Goal: Task Accomplishment & Management: Complete application form

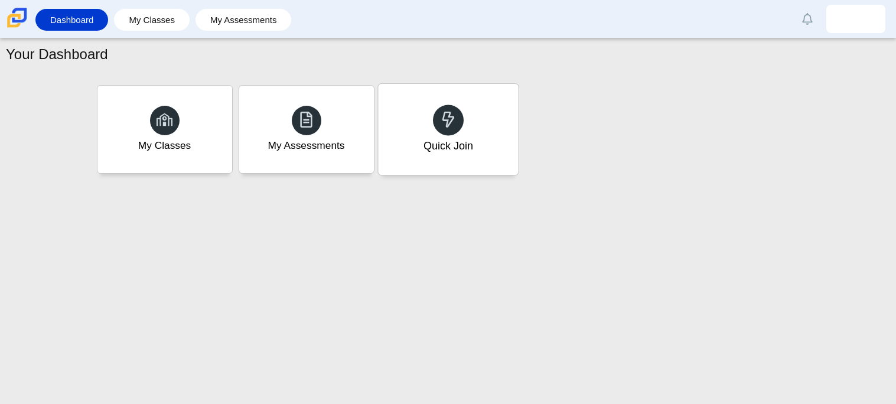
click at [440, 111] on icon at bounding box center [448, 119] width 17 height 17
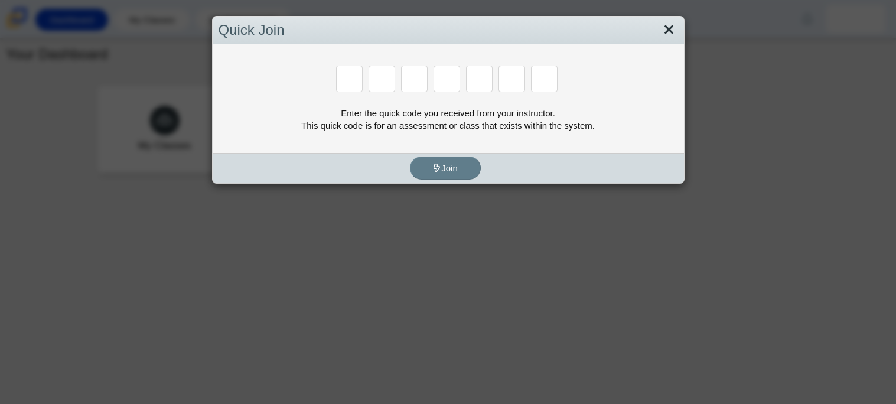
click at [677, 21] on link "Close" at bounding box center [669, 30] width 18 height 20
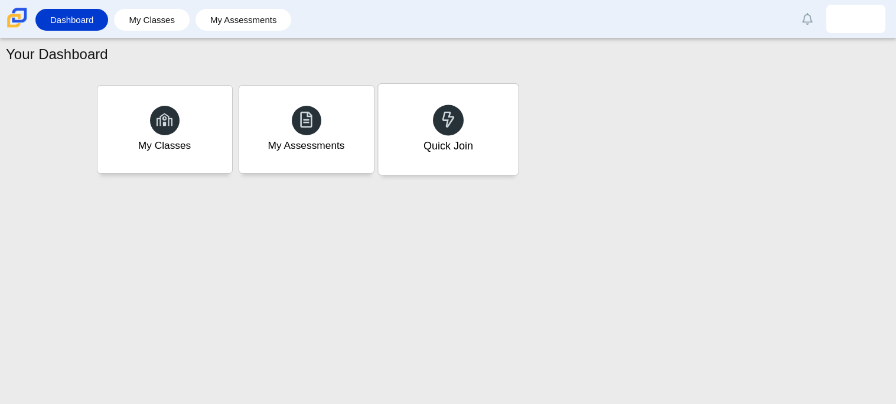
click at [500, 122] on div "Quick Join" at bounding box center [448, 129] width 140 height 91
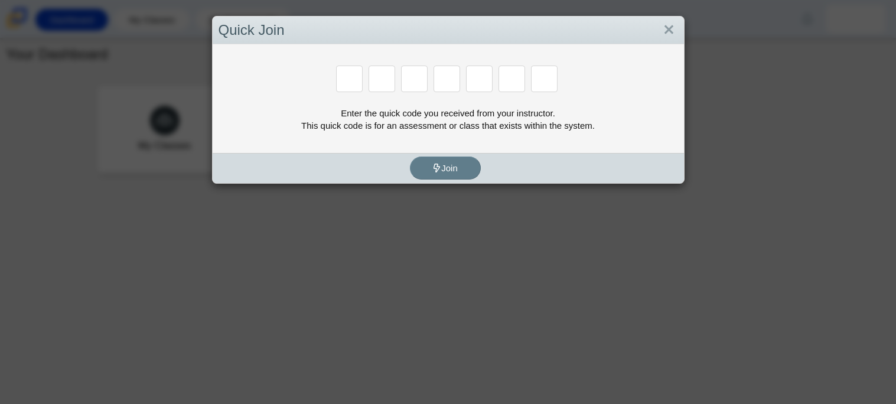
click at [357, 83] on input "Enter Access Code Digit 1" at bounding box center [349, 79] width 27 height 27
type input "m"
type input "7"
type input "e"
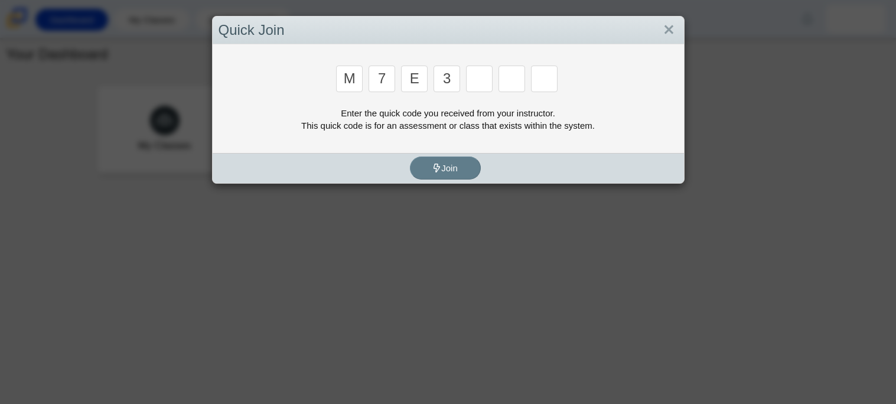
type input "3"
type input "e"
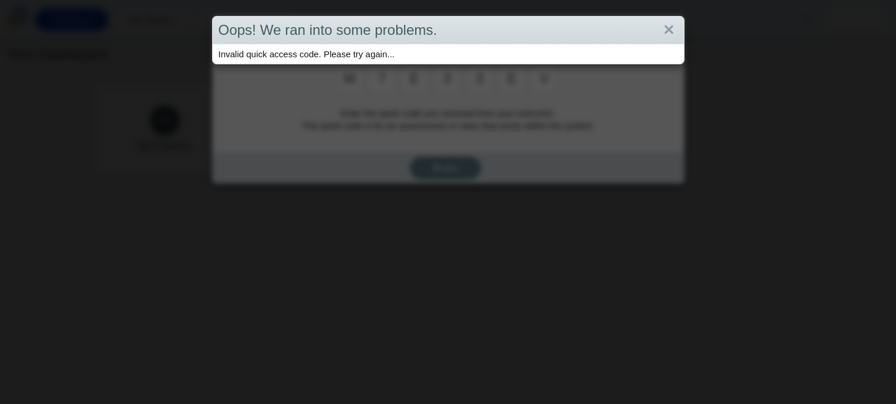
type input "v"
click at [672, 18] on div "Oops! We ran into some problems." at bounding box center [449, 31] width 472 height 28
click at [668, 27] on link "Close" at bounding box center [669, 30] width 18 height 20
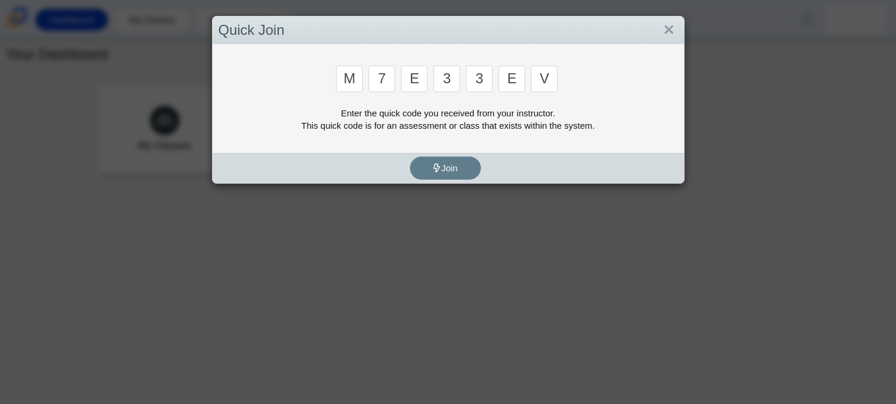
click at [532, 76] on input "v" at bounding box center [544, 79] width 27 height 27
type input "7"
type input "e"
type input "3"
type input "e"
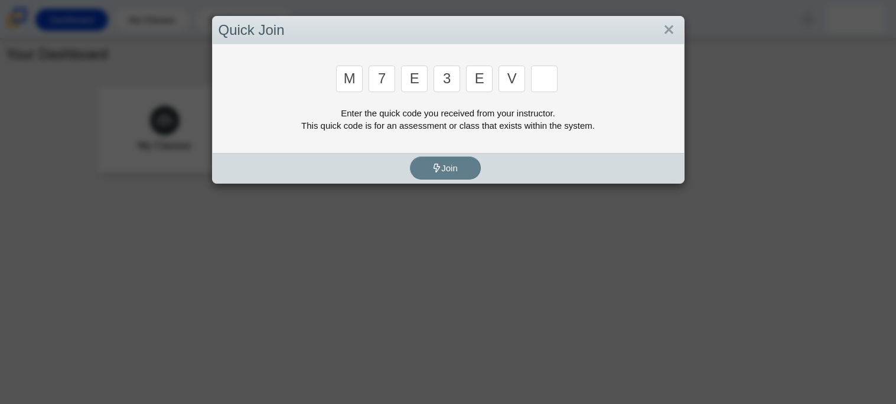
type input "v"
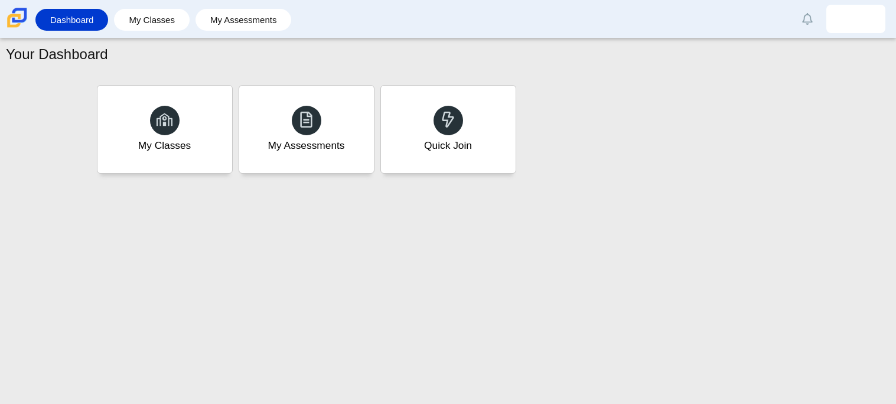
type input "w"
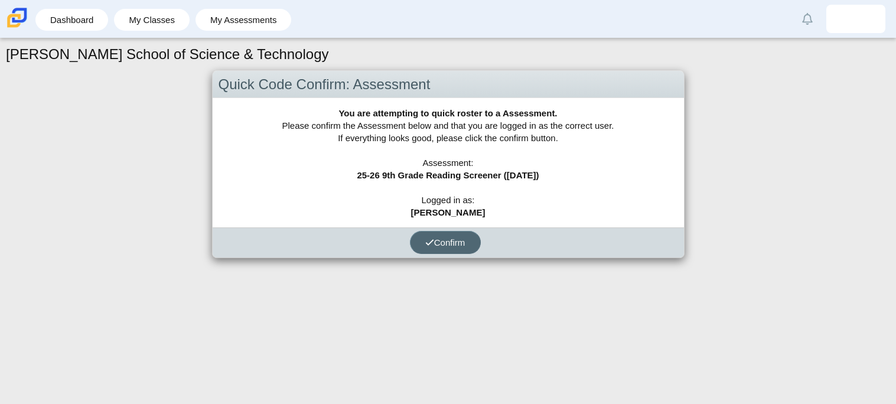
click at [432, 239] on icon "submit" at bounding box center [429, 242] width 9 height 9
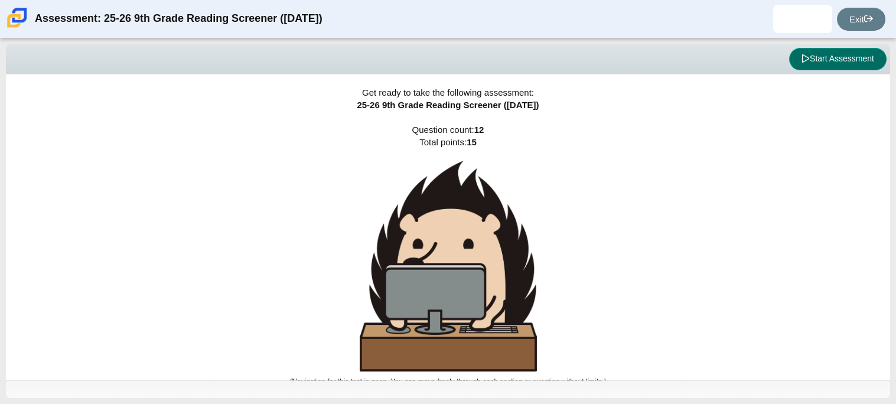
click at [837, 51] on button "Start Assessment" at bounding box center [837, 59] width 97 height 22
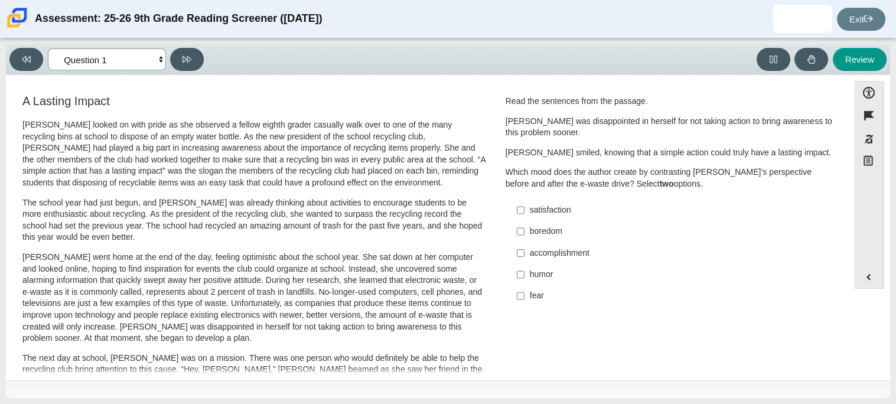
click at [110, 60] on select "Questions Question 1 Question 2 Question 3 Question 4 Question 5 Question 6 Que…" at bounding box center [107, 59] width 118 height 22
click at [48, 48] on select "Questions Question 1 Question 2 Question 3 Question 4 Question 5 Question 6 Que…" at bounding box center [107, 59] width 118 height 22
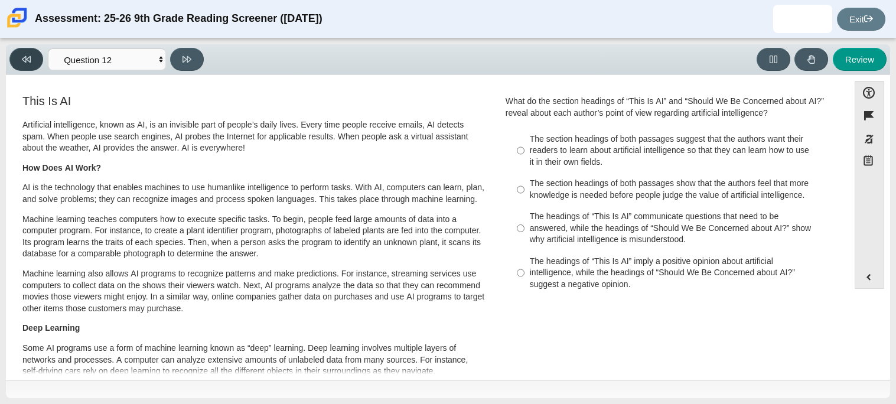
click at [31, 68] on button at bounding box center [26, 59] width 34 height 23
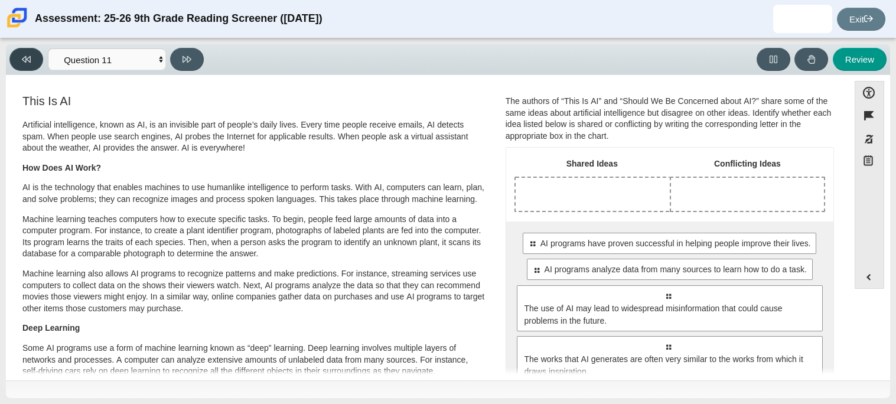
click at [31, 68] on button at bounding box center [26, 59] width 34 height 23
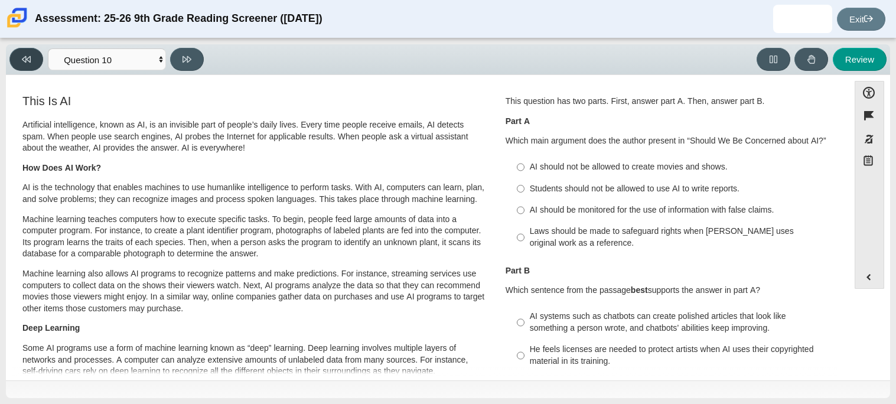
click at [31, 68] on button at bounding box center [26, 59] width 34 height 23
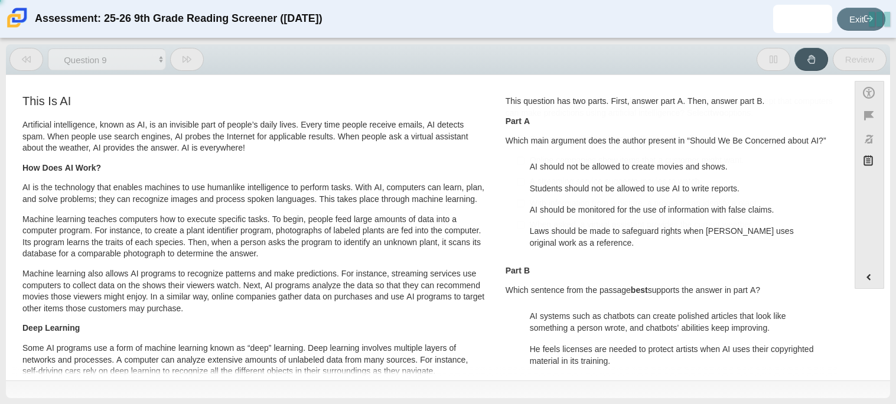
click at [31, 68] on button at bounding box center [26, 59] width 34 height 23
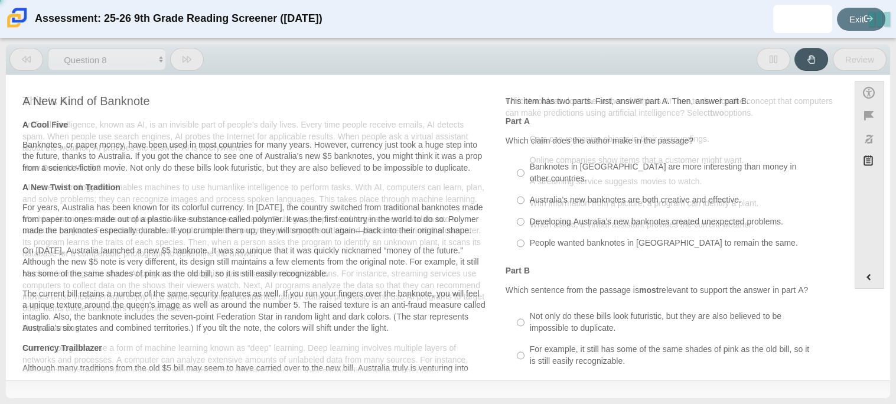
click at [31, 68] on button at bounding box center [26, 59] width 34 height 23
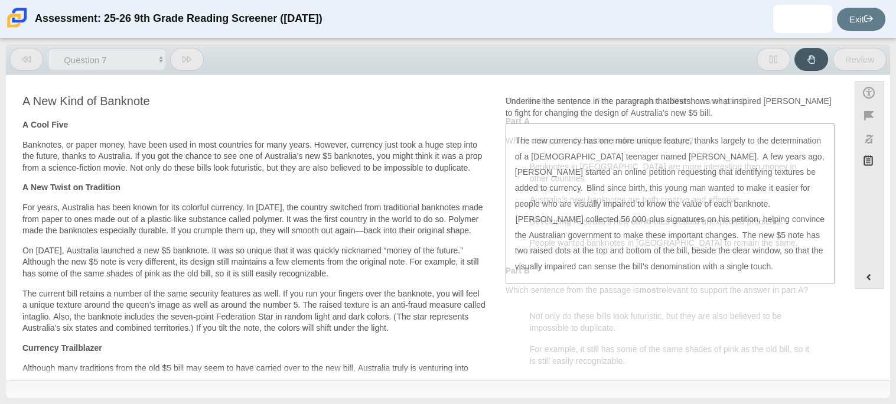
click at [31, 68] on button at bounding box center [26, 59] width 34 height 23
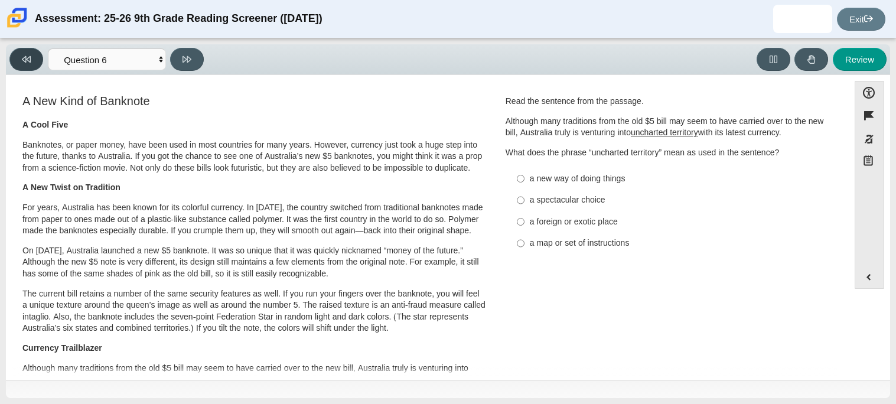
click at [31, 68] on button at bounding box center [26, 59] width 34 height 23
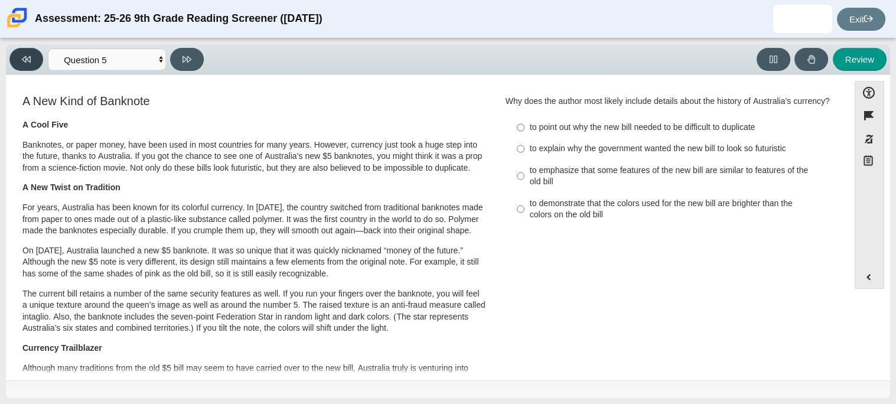
click at [31, 68] on button at bounding box center [26, 59] width 34 height 23
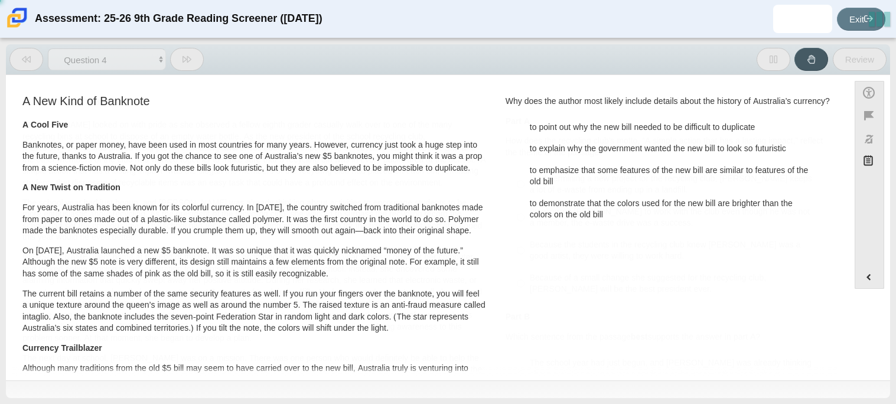
click at [31, 68] on button at bounding box center [26, 59] width 34 height 23
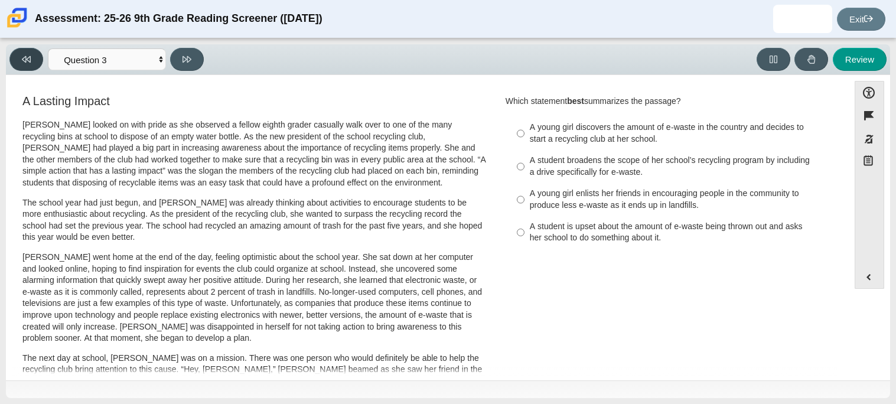
click at [31, 68] on button at bounding box center [26, 59] width 34 height 23
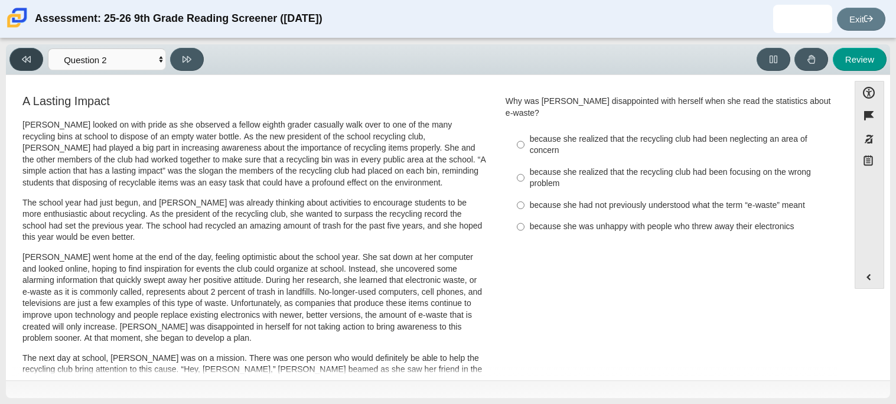
click at [31, 68] on button at bounding box center [26, 59] width 34 height 23
select select "ccc5b315-3c7c-471c-bf90-f22c8299c798"
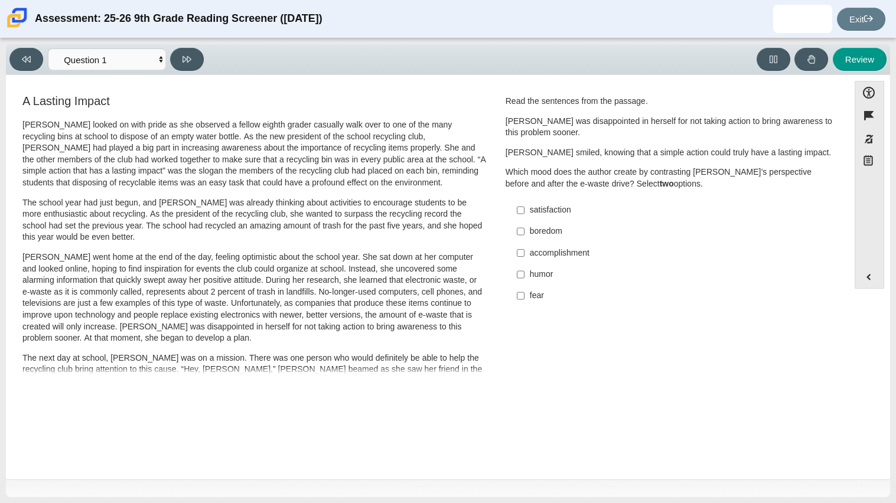
click at [562, 262] on label "accomplishment accomplishment" at bounding box center [671, 252] width 324 height 21
click at [525, 262] on input "accomplishment accomplishment" at bounding box center [521, 252] width 8 height 21
checkbox input "true"
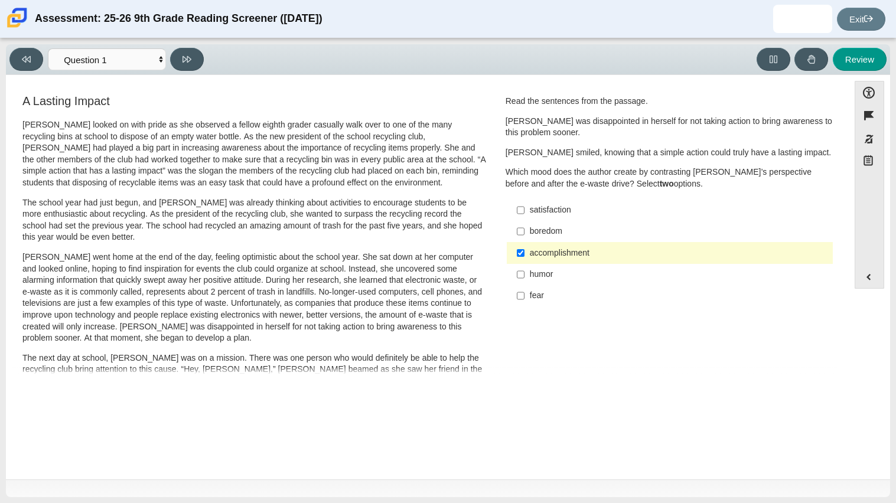
click at [540, 288] on label "fear fear" at bounding box center [671, 295] width 324 height 21
click at [525, 288] on input "fear fear" at bounding box center [521, 295] width 8 height 21
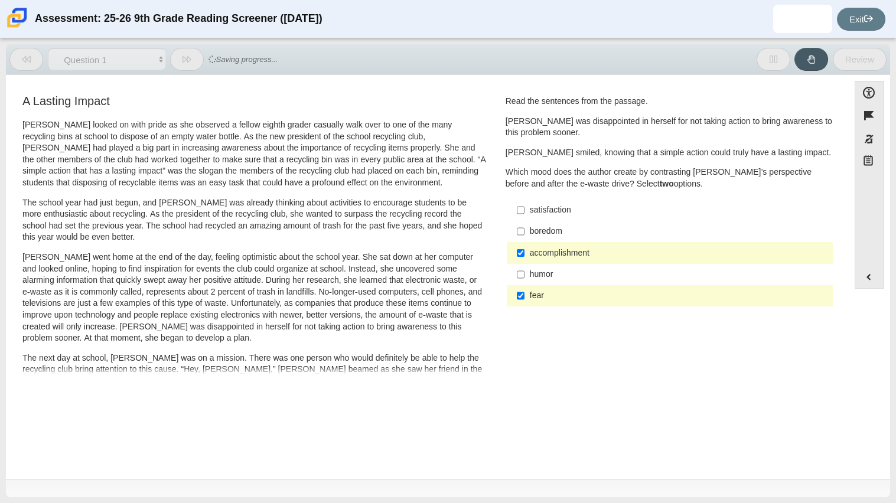
click at [541, 287] on label "fear fear" at bounding box center [671, 295] width 324 height 21
click at [525, 287] on input "fear fear" at bounding box center [521, 295] width 8 height 21
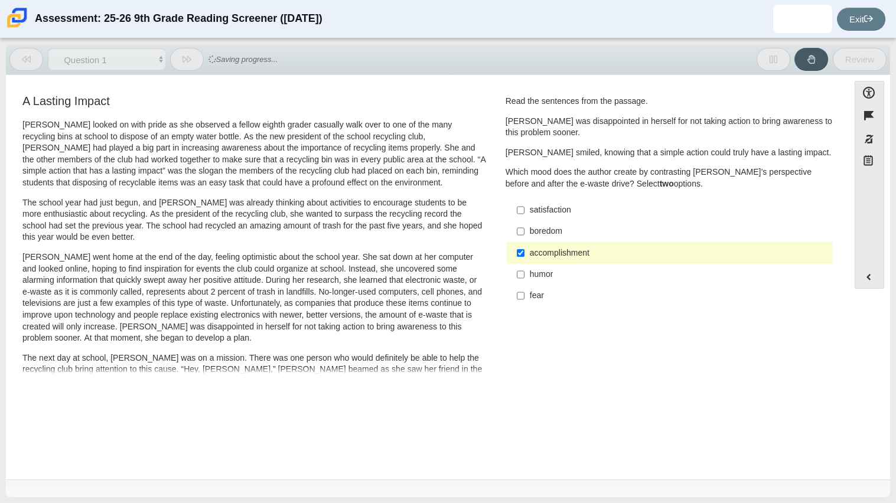
click at [541, 287] on label "fear fear" at bounding box center [671, 295] width 324 height 21
click at [525, 287] on input "fear fear" at bounding box center [521, 295] width 8 height 21
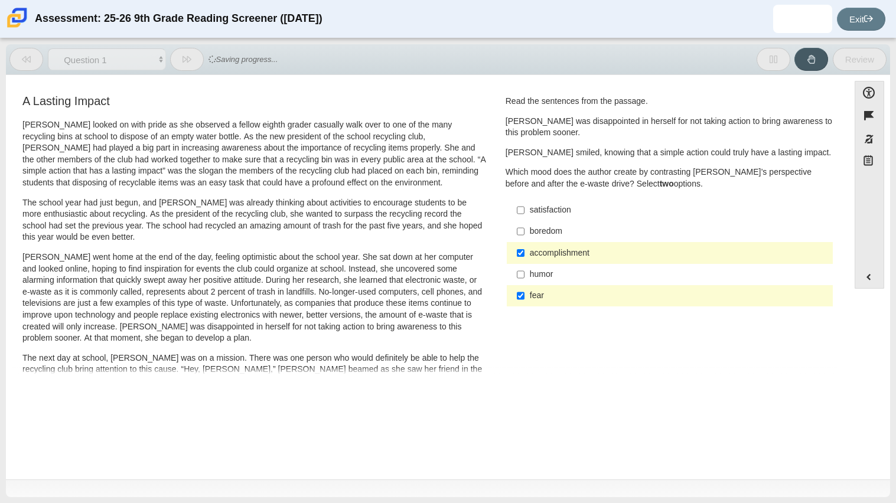
click at [541, 287] on label "fear fear" at bounding box center [671, 295] width 324 height 21
click at [525, 287] on input "fear fear" at bounding box center [521, 295] width 8 height 21
checkbox input "false"
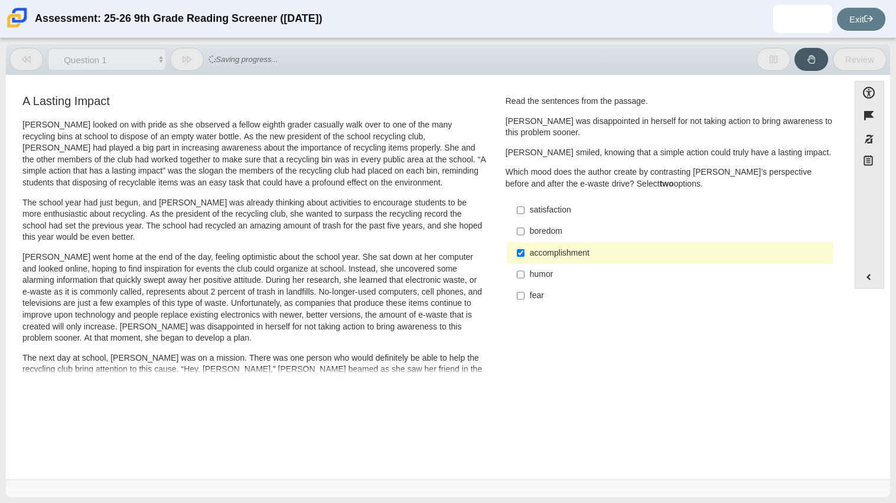
click at [558, 263] on label "accomplishment accomplishment" at bounding box center [671, 252] width 324 height 21
click at [525, 263] on input "accomplishment accomplishment" at bounding box center [521, 252] width 8 height 21
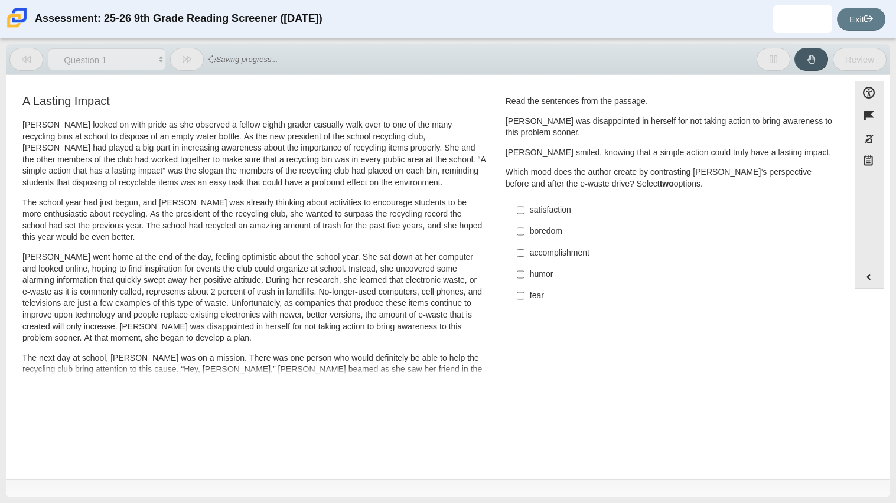
click at [558, 263] on label "accomplishment accomplishment" at bounding box center [671, 252] width 324 height 21
click at [525, 263] on input "accomplishment accomplishment" at bounding box center [521, 252] width 8 height 21
checkbox input "true"
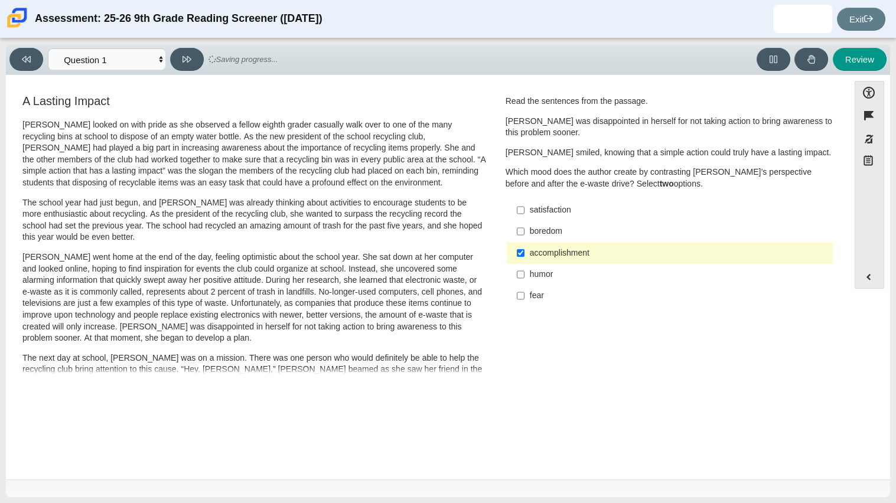
click at [557, 271] on div "humor" at bounding box center [679, 275] width 298 height 12
click at [525, 271] on input "humor humor" at bounding box center [521, 274] width 8 height 21
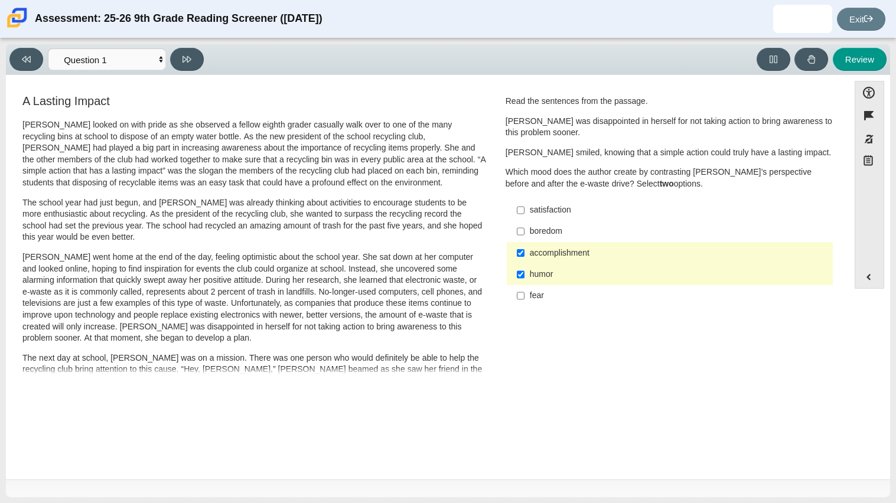
click at [620, 271] on div "humor" at bounding box center [679, 275] width 298 height 12
click at [525, 271] on input "humor humor" at bounding box center [521, 274] width 8 height 21
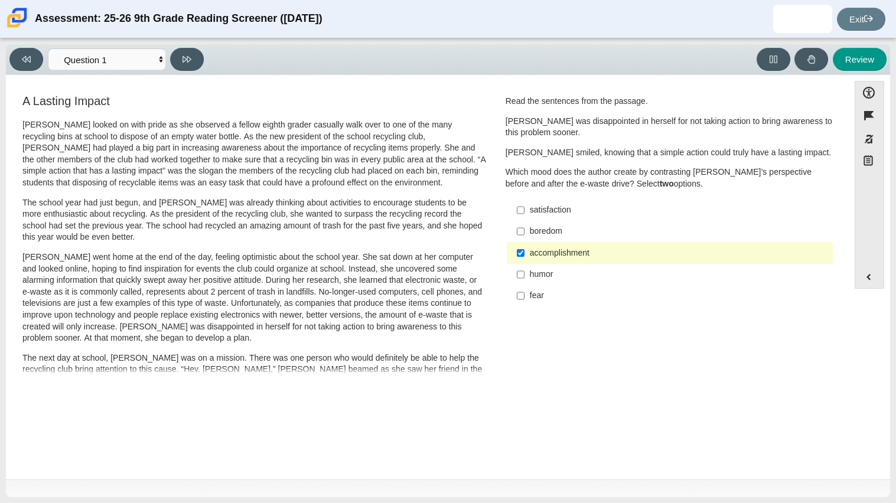
click at [548, 272] on div "humor" at bounding box center [679, 275] width 298 height 12
click at [525, 272] on input "humor humor" at bounding box center [521, 274] width 8 height 21
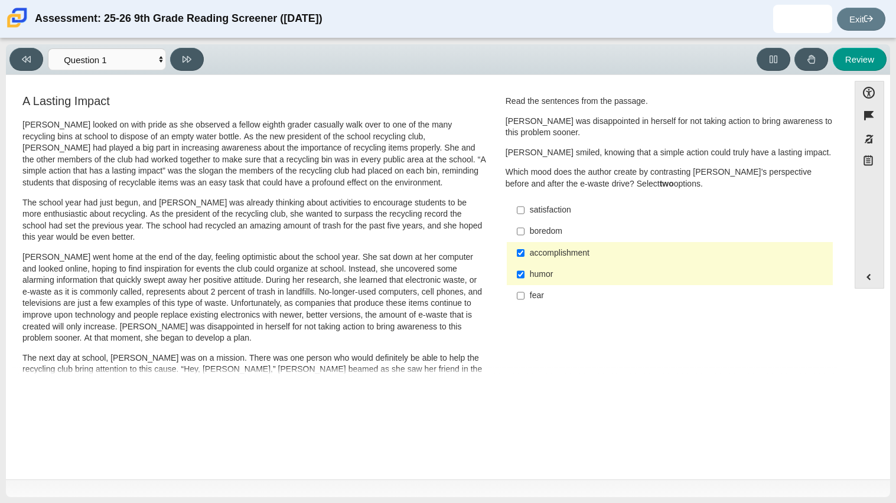
click at [548, 272] on div "humor" at bounding box center [679, 275] width 298 height 12
click at [525, 272] on input "humor humor" at bounding box center [521, 274] width 8 height 21
checkbox input "false"
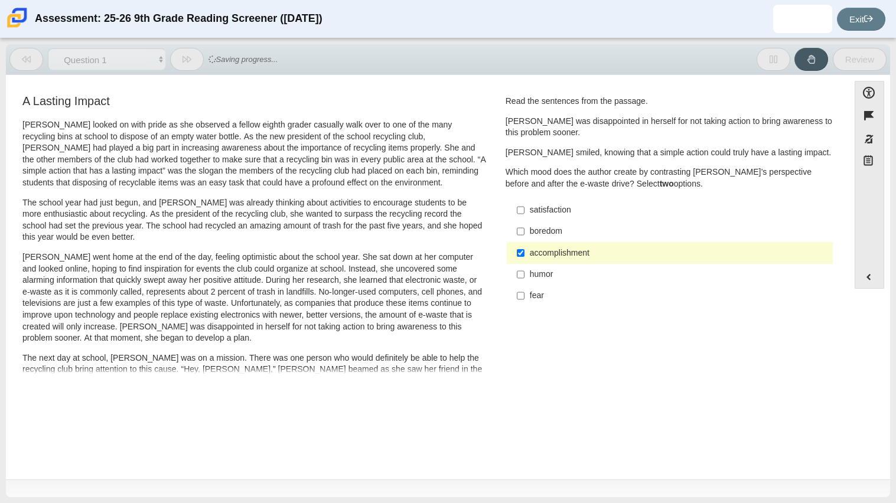
click at [547, 205] on div "satisfaction" at bounding box center [679, 210] width 298 height 12
click at [525, 205] on input "satisfaction satisfaction" at bounding box center [521, 210] width 8 height 21
checkbox input "true"
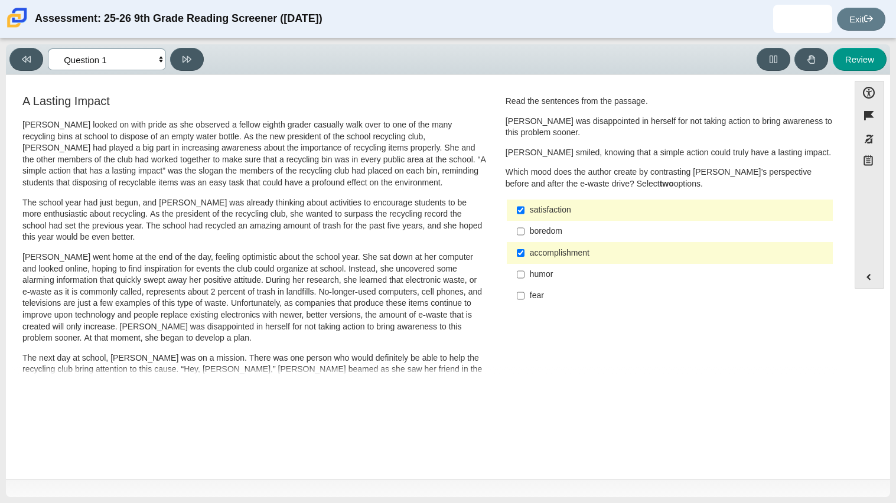
click at [139, 49] on select "Questions Question 1 Question 2 Question 3 Question 4 Question 5 Question 6 Que…" at bounding box center [107, 59] width 118 height 22
click at [183, 57] on icon at bounding box center [187, 59] width 9 height 9
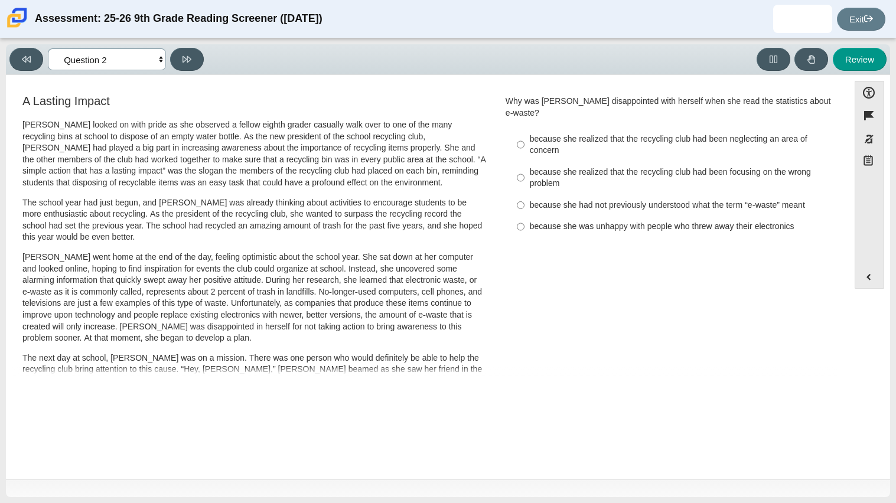
click at [132, 48] on select "Questions Question 1 Question 2 Question 3 Question 4 Question 5 Question 6 Que…" at bounding box center [107, 59] width 118 height 22
click at [48, 48] on select "Questions Question 1 Question 2 Question 3 Question 4 Question 5 Question 6 Que…" at bounding box center [107, 59] width 118 height 22
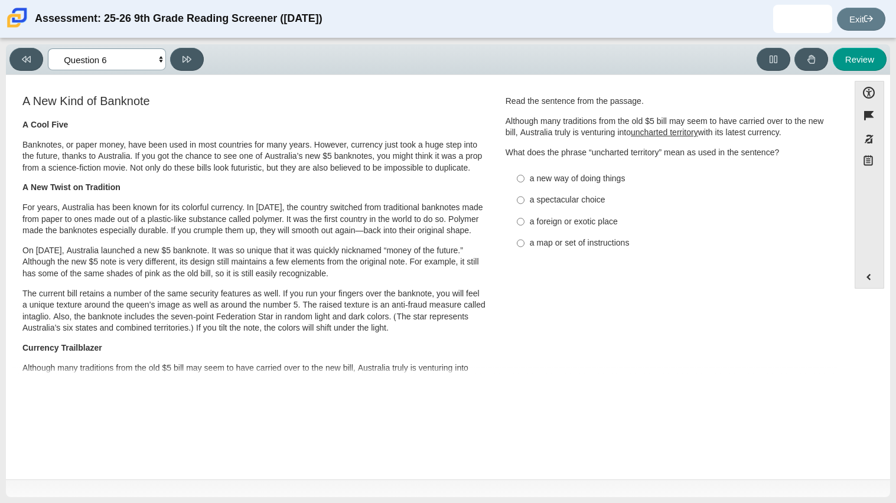
click at [77, 69] on select "Questions Question 1 Question 2 Question 3 Question 4 Question 5 Question 6 Que…" at bounding box center [107, 59] width 118 height 22
click at [48, 48] on select "Questions Question 1 Question 2 Question 3 Question 4 Question 5 Question 6 Que…" at bounding box center [107, 59] width 118 height 22
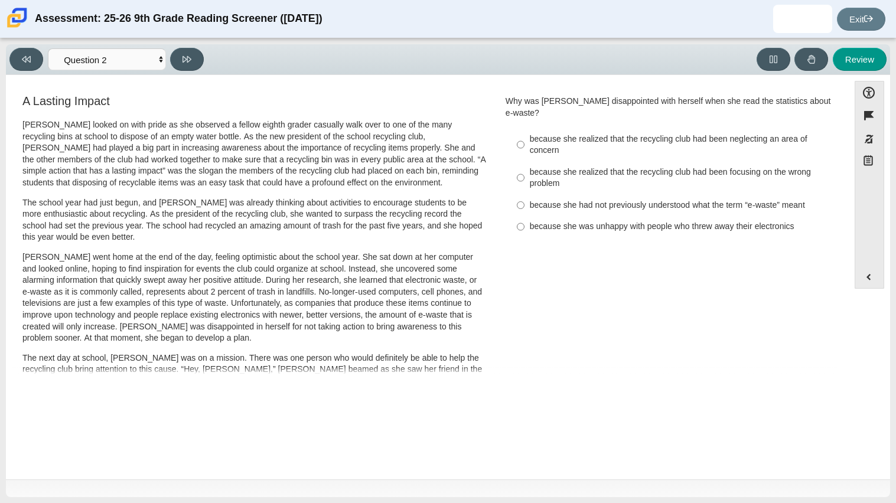
click at [6, 56] on div "Viewing Question 2 of 12 in Pacing Mode Questions Question 1 Question 2 Questio…" at bounding box center [448, 59] width 885 height 31
click at [18, 58] on button at bounding box center [26, 59] width 34 height 23
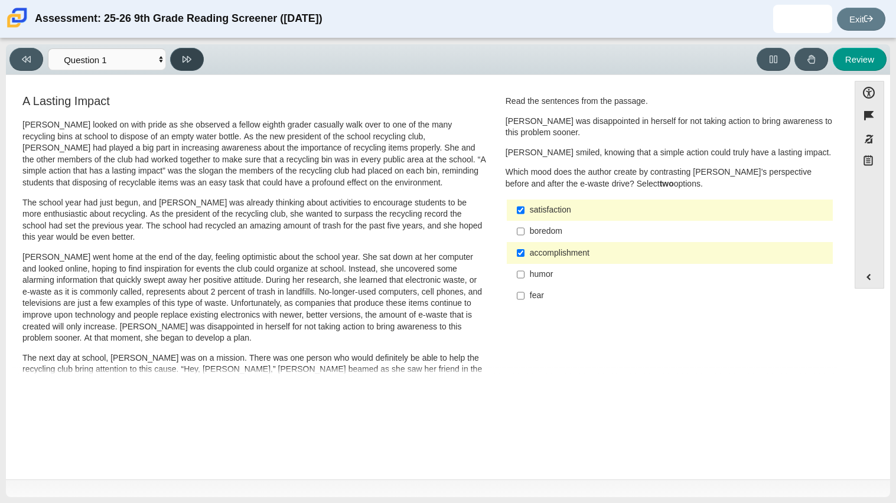
click at [195, 63] on button at bounding box center [187, 59] width 34 height 23
select select "0ff64528-ffd7-428d-b192-babfaadd44e8"
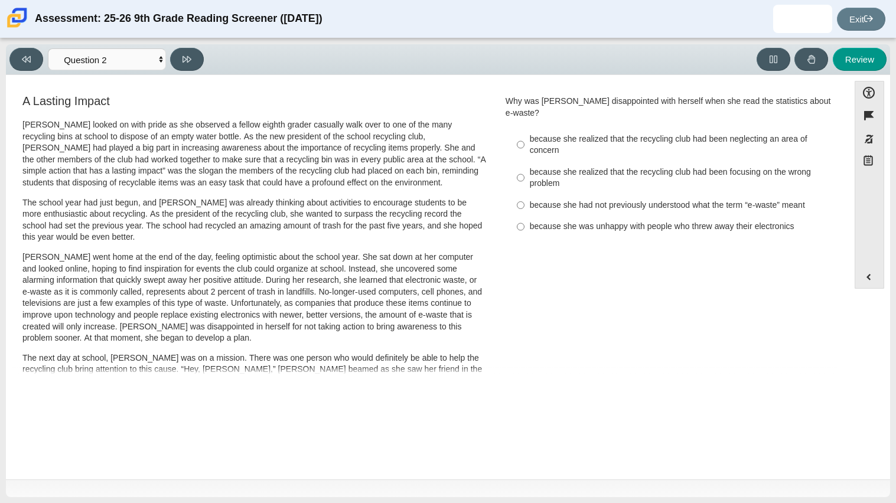
click at [575, 171] on div "because she realized that the recycling club had been focusing on the wrong pro…" at bounding box center [679, 178] width 298 height 23
click at [525, 171] on input "because she realized that the recycling club had been focusing on the wrong pro…" at bounding box center [521, 177] width 8 height 33
radio input "true"
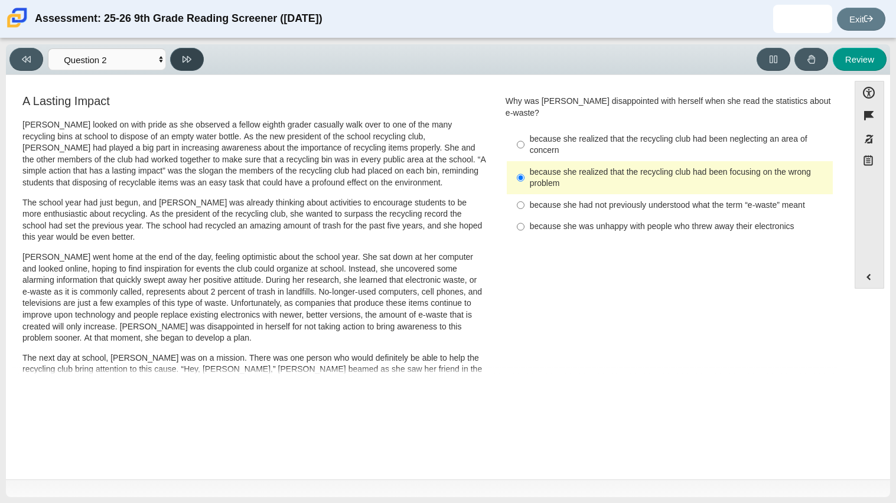
click at [180, 54] on button at bounding box center [187, 59] width 34 height 23
select select "7ce3d843-6974-4858-901c-1ff39630e843"
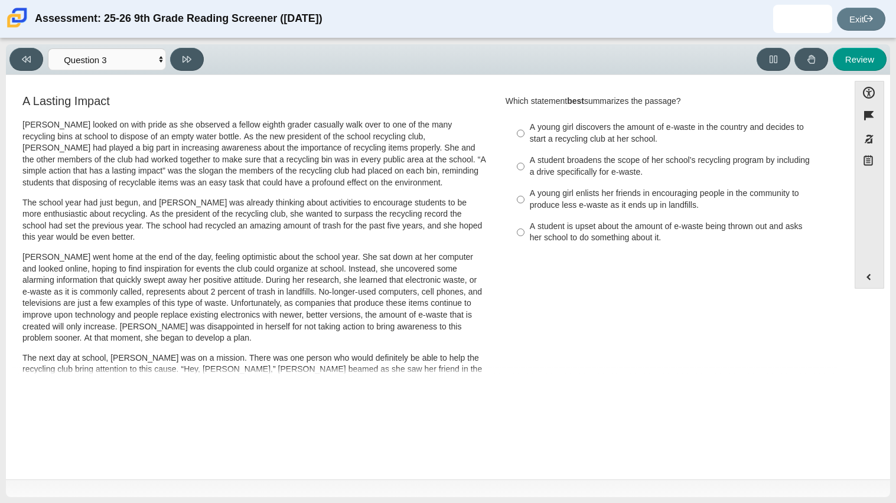
click at [625, 230] on div "A student is upset about the amount of e-waste being thrown out and asks her sc…" at bounding box center [679, 232] width 298 height 23
click at [525, 230] on input "A student is upset about the amount of e-waste being thrown out and asks her sc…" at bounding box center [521, 232] width 8 height 33
radio input "true"
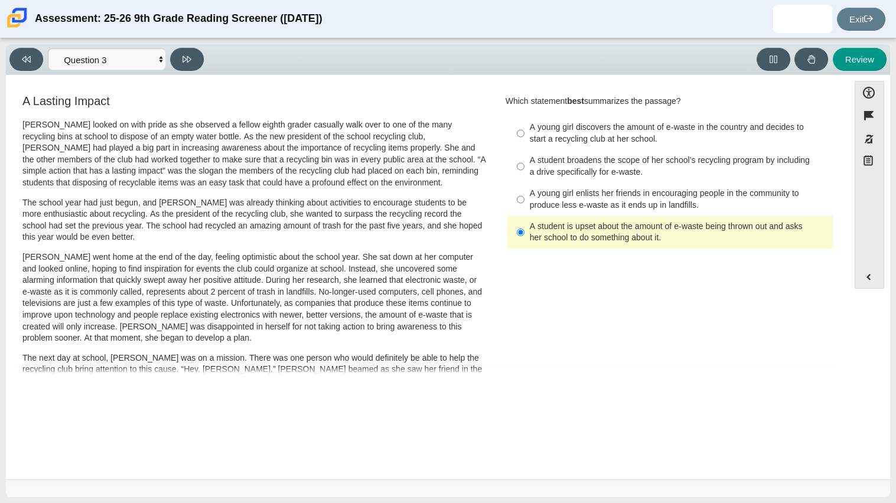
click at [571, 158] on div "A student broadens the scope of her school’s recycling program by including a d…" at bounding box center [679, 166] width 298 height 23
click at [525, 158] on input "A student broadens the scope of her school’s recycling program by including a d…" at bounding box center [521, 166] width 8 height 33
radio input "true"
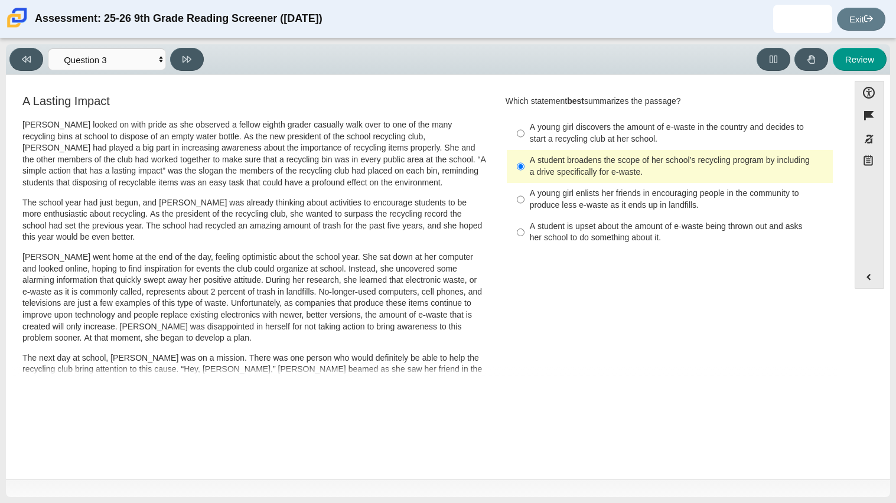
click at [540, 196] on div "A young girl enlists her friends in encouraging people in the community to prod…" at bounding box center [679, 199] width 298 height 23
click at [525, 196] on input "A young girl enlists her friends in encouraging people in the community to prod…" at bounding box center [521, 199] width 8 height 33
radio input "true"
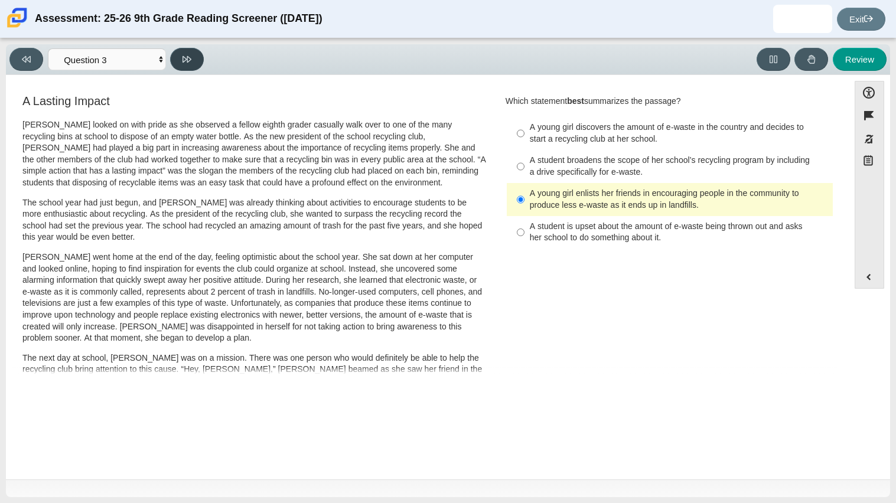
click at [187, 55] on icon at bounding box center [187, 59] width 9 height 9
select select "ca9ea0f1-49c5-4bd1-83b0-472c18652b42"
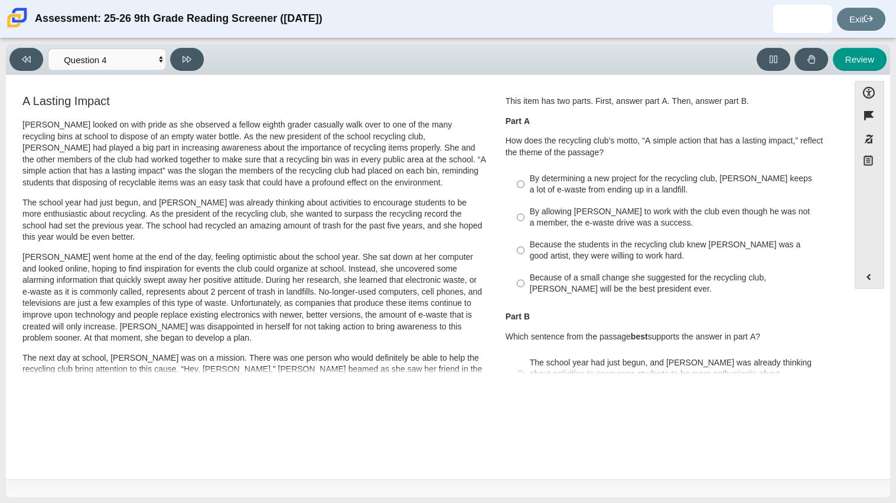
click at [596, 153] on p "How does the recycling club’s motto, “A simple action that has a lasting impact…" at bounding box center [670, 146] width 329 height 23
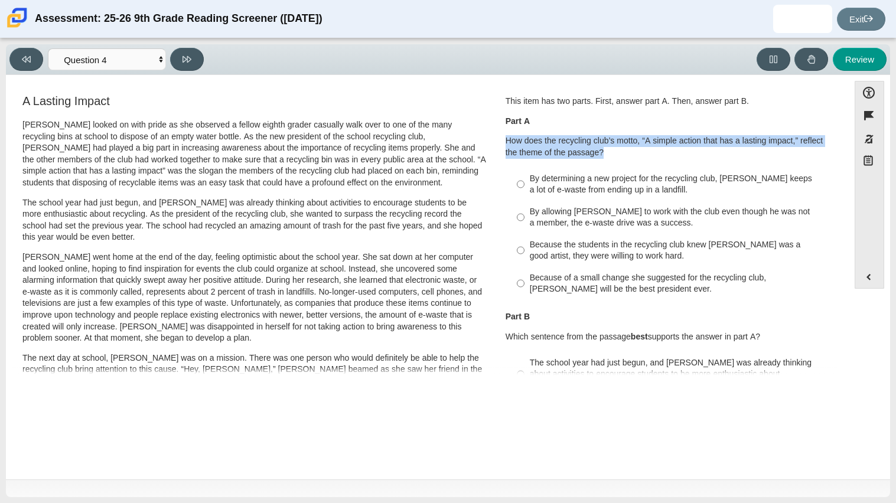
click at [596, 153] on p "How does the recycling club’s motto, “A simple action that has a lasting impact…" at bounding box center [670, 146] width 329 height 23
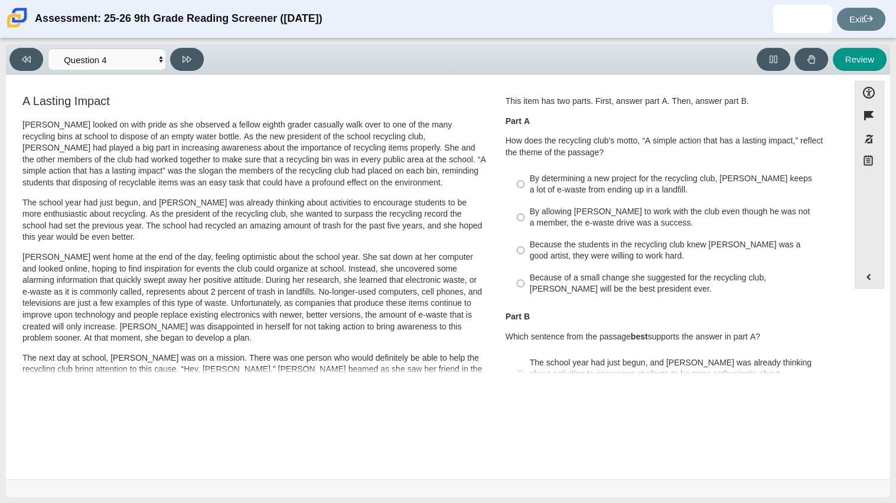
click at [596, 153] on p "How does the recycling club’s motto, “A simple action that has a lasting impact…" at bounding box center [670, 146] width 329 height 23
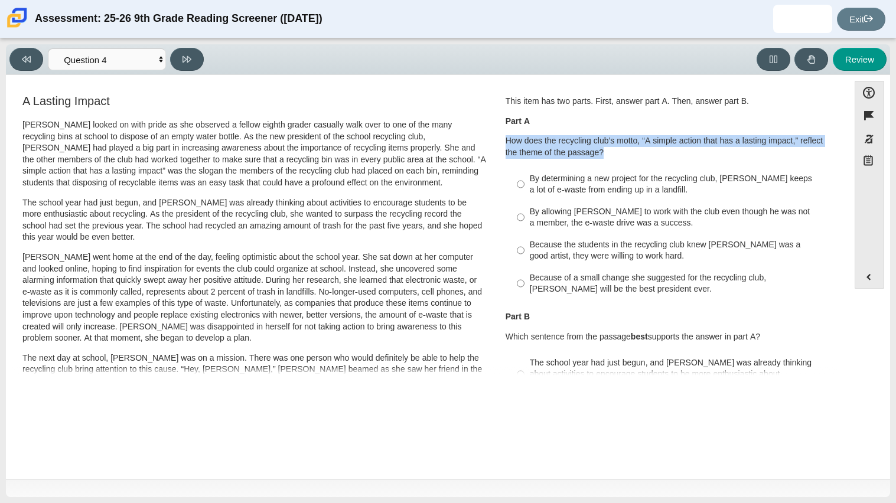
click at [596, 153] on p "How does the recycling club’s motto, “A simple action that has a lasting impact…" at bounding box center [670, 146] width 329 height 23
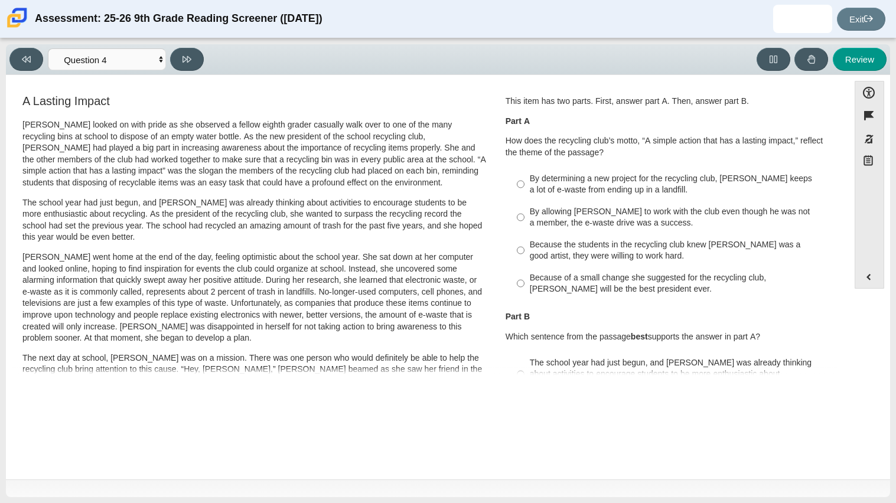
click at [596, 153] on p "How does the recycling club’s motto, “A simple action that has a lasting impact…" at bounding box center [670, 146] width 329 height 23
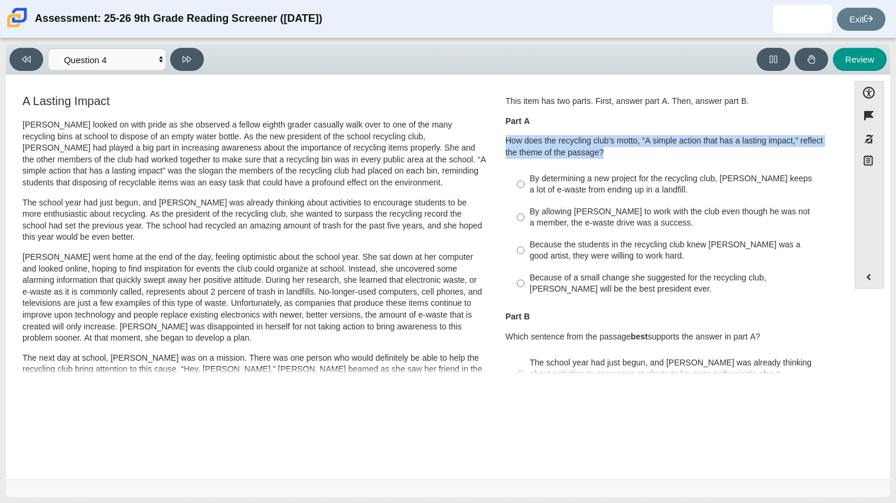
click at [596, 153] on p "How does the recycling club’s motto, “A simple action that has a lasting impact…" at bounding box center [670, 146] width 329 height 23
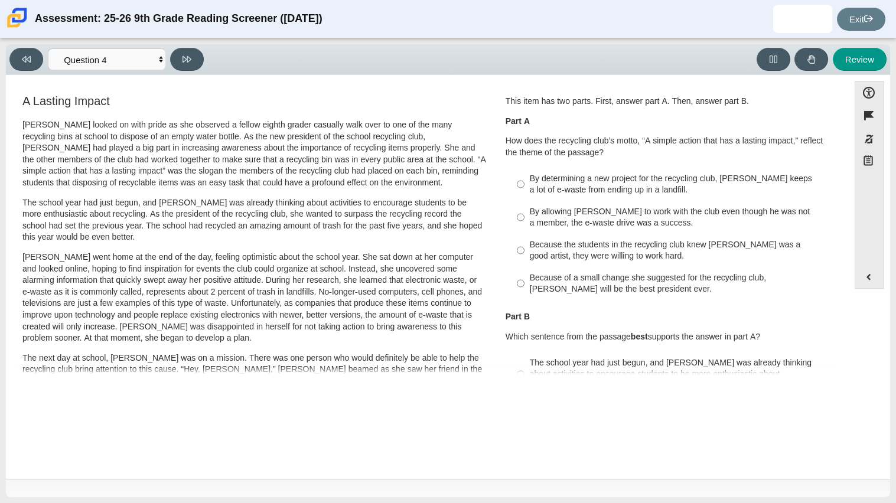
click at [596, 153] on p "How does the recycling club’s motto, “A simple action that has a lasting impact…" at bounding box center [670, 146] width 329 height 23
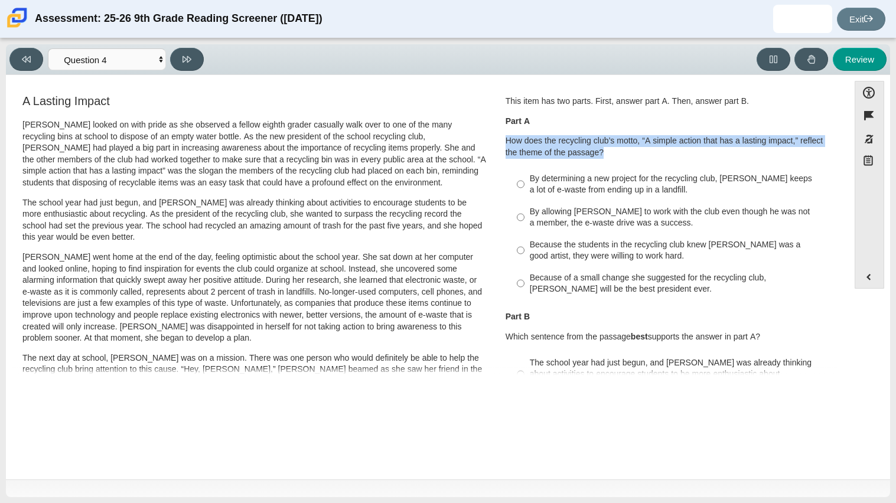
click at [596, 153] on p "How does the recycling club’s motto, “A simple action that has a lasting impact…" at bounding box center [670, 146] width 329 height 23
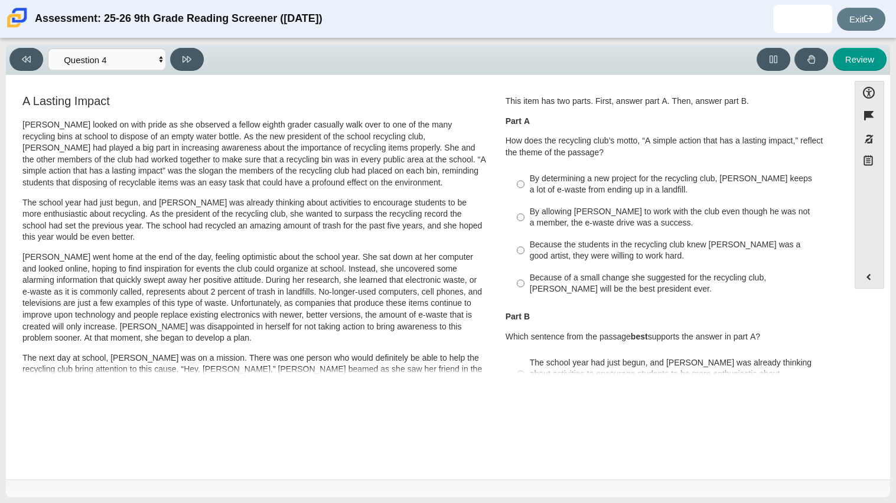
click at [596, 153] on p "How does the recycling club’s motto, “A simple action that has a lasting impact…" at bounding box center [670, 146] width 329 height 23
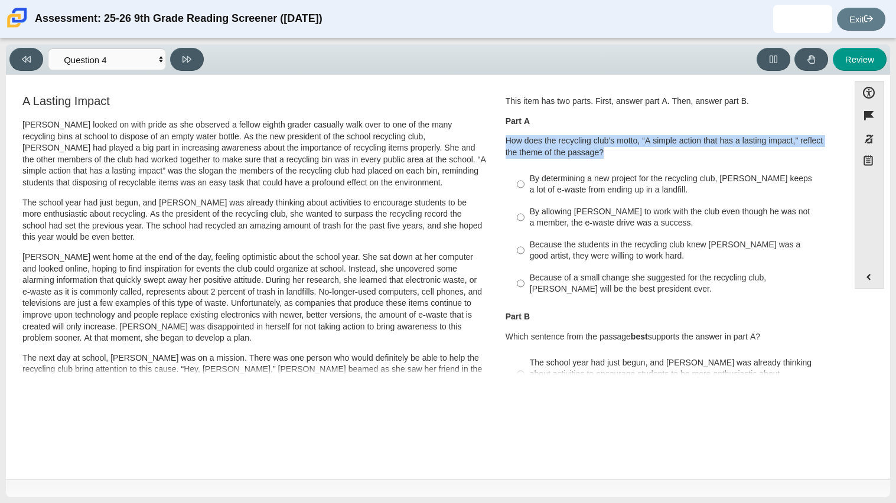
click at [596, 153] on p "How does the recycling club’s motto, “A simple action that has a lasting impact…" at bounding box center [670, 146] width 329 height 23
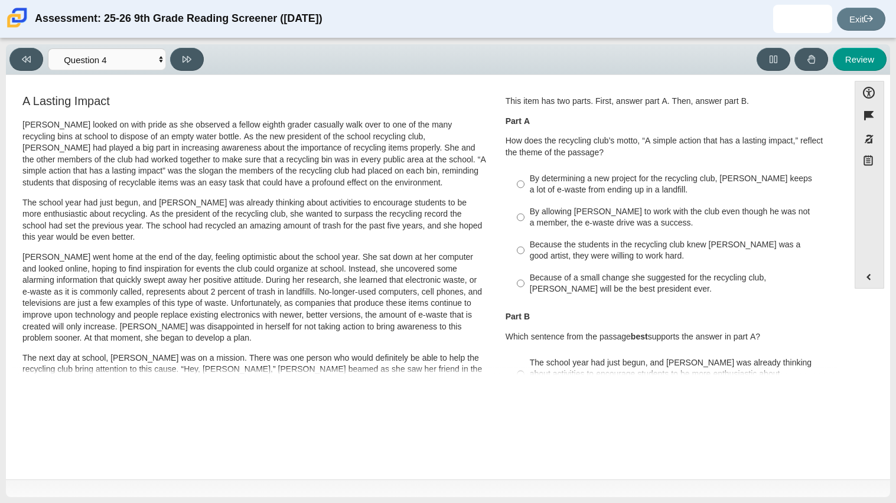
click at [596, 153] on p "How does the recycling club’s motto, “A simple action that has a lasting impact…" at bounding box center [670, 146] width 329 height 23
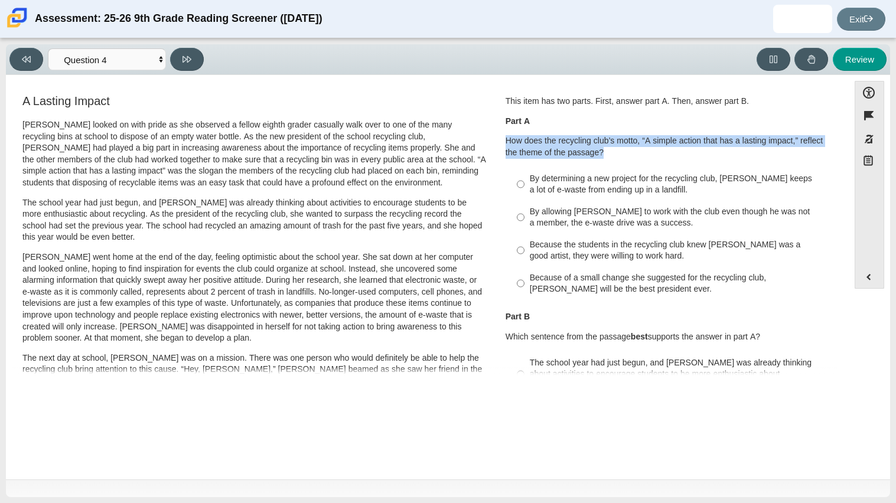
click at [596, 153] on p "How does the recycling club’s motto, “A simple action that has a lasting impact…" at bounding box center [670, 146] width 329 height 23
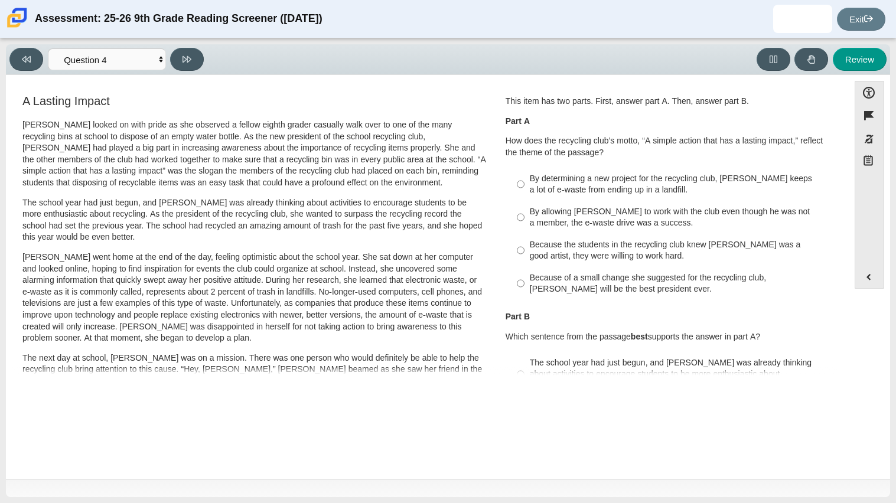
click at [596, 153] on p "How does the recycling club’s motto, “A simple action that has a lasting impact…" at bounding box center [670, 146] width 329 height 23
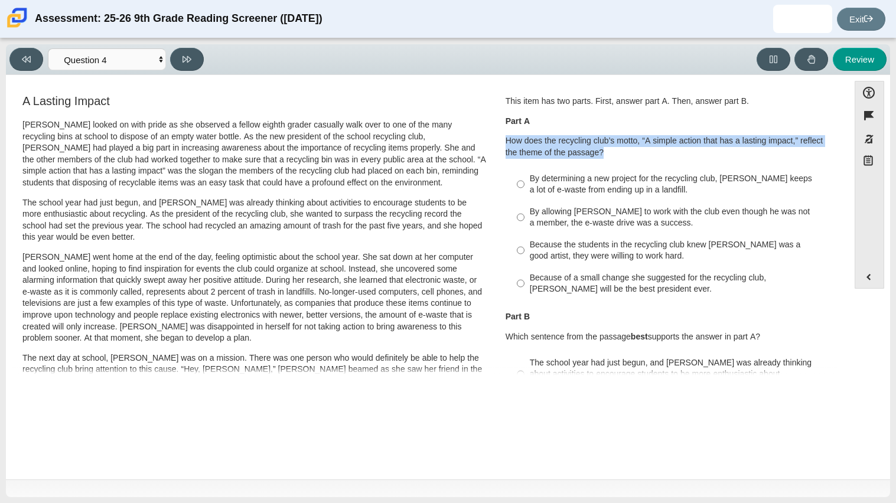
click at [596, 153] on p "How does the recycling club’s motto, “A simple action that has a lasting impact…" at bounding box center [670, 146] width 329 height 23
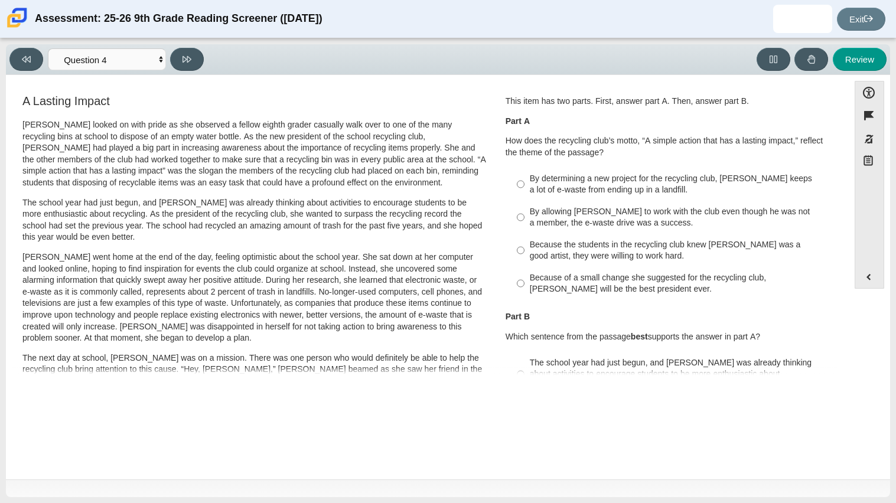
click at [596, 153] on p "How does the recycling club’s motto, “A simple action that has a lasting impact…" at bounding box center [670, 146] width 329 height 23
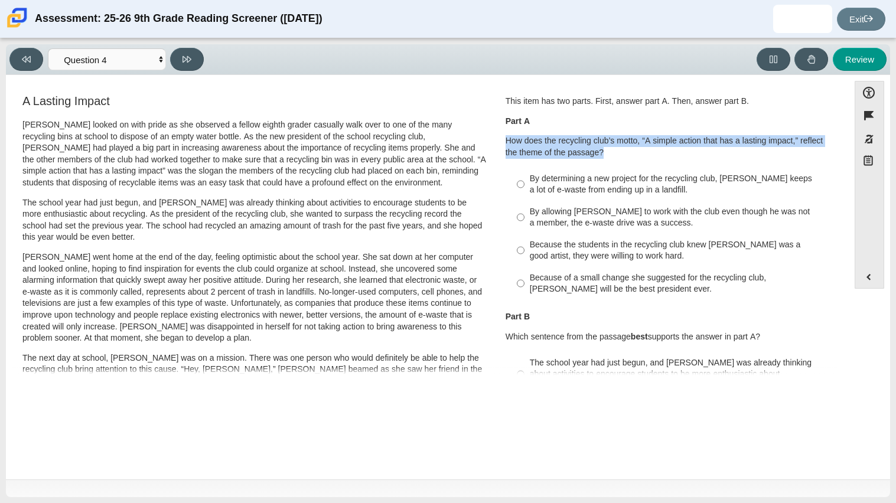
click at [596, 153] on p "How does the recycling club’s motto, “A simple action that has a lasting impact…" at bounding box center [670, 146] width 329 height 23
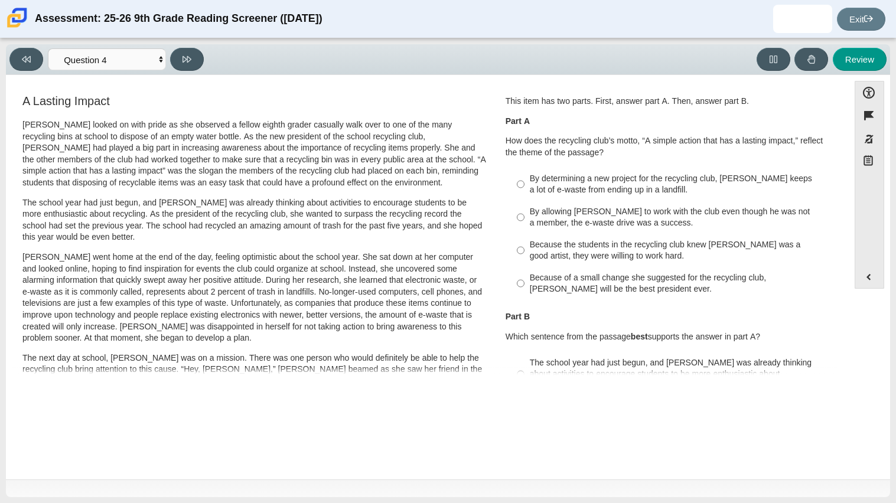
click at [596, 153] on p "How does the recycling club’s motto, “A simple action that has a lasting impact…" at bounding box center [670, 146] width 329 height 23
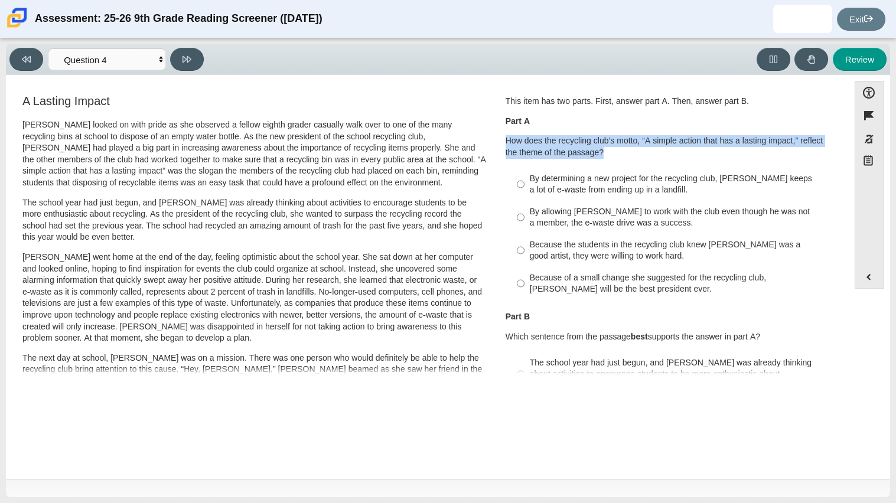
click at [596, 153] on p "How does the recycling club’s motto, “A simple action that has a lasting impact…" at bounding box center [670, 146] width 329 height 23
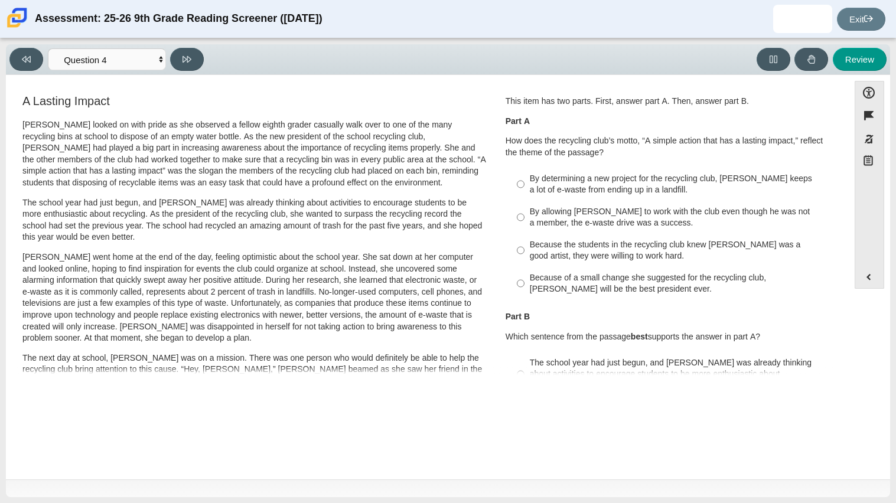
click at [596, 153] on p "How does the recycling club’s motto, “A simple action that has a lasting impact…" at bounding box center [670, 146] width 329 height 23
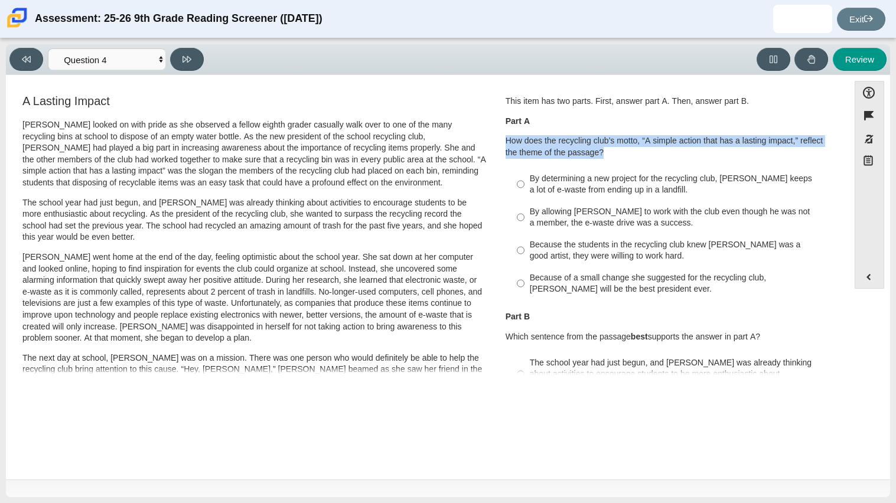
click at [596, 153] on p "How does the recycling club’s motto, “A simple action that has a lasting impact…" at bounding box center [670, 146] width 329 height 23
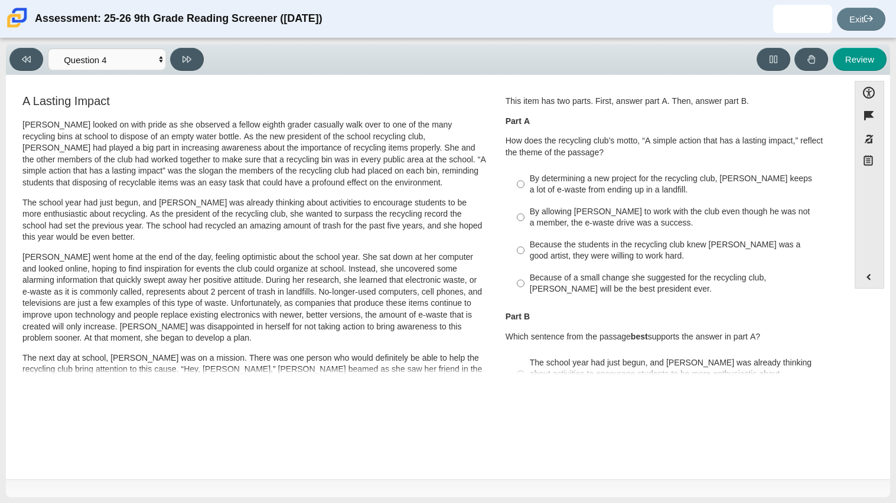
click at [596, 153] on p "How does the recycling club’s motto, “A simple action that has a lasting impact…" at bounding box center [670, 146] width 329 height 23
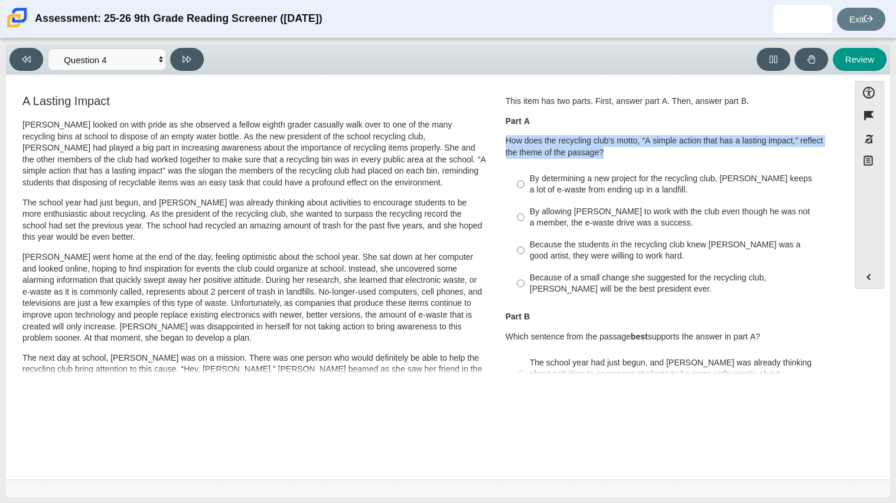
click at [596, 153] on p "How does the recycling club’s motto, “A simple action that has a lasting impact…" at bounding box center [670, 146] width 329 height 23
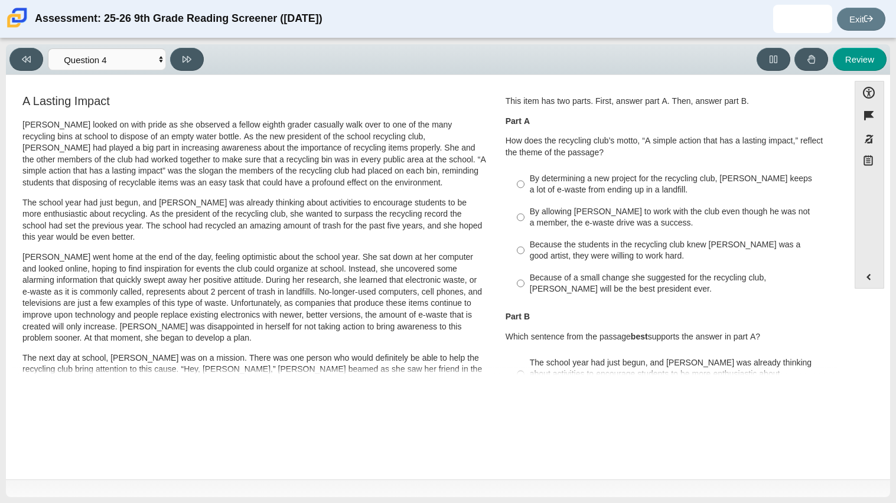
click at [596, 153] on p "How does the recycling club’s motto, “A simple action that has a lasting impact…" at bounding box center [670, 146] width 329 height 23
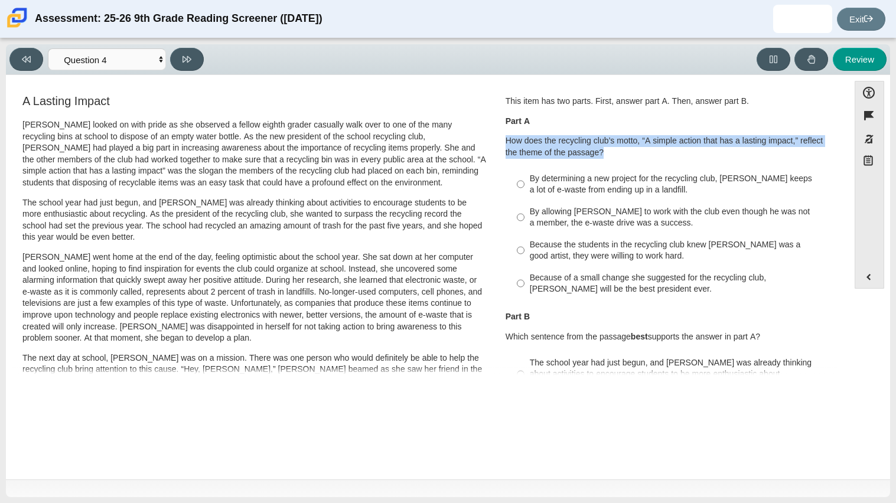
click at [574, 67] on div "Review" at bounding box center [548, 59] width 679 height 23
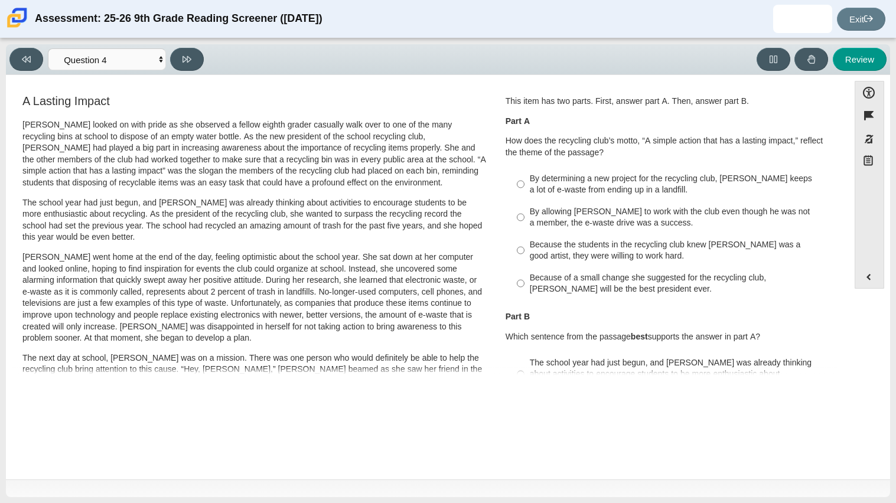
click at [619, 185] on div "By determining a new project for the recycling club, [PERSON_NAME] keeps a lot …" at bounding box center [679, 184] width 298 height 23
click at [525, 185] on input "By determining a new project for the recycling club, [PERSON_NAME] keeps a lot …" at bounding box center [521, 184] width 8 height 33
radio input "true"
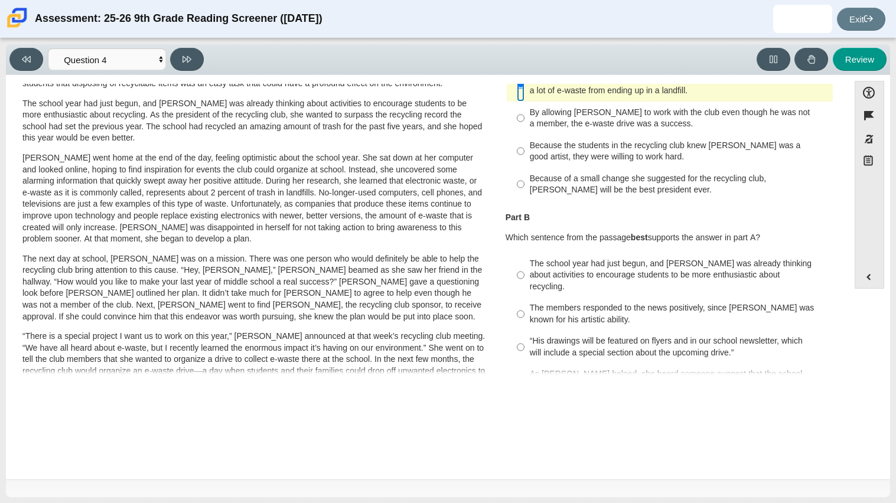
scroll to position [128, 0]
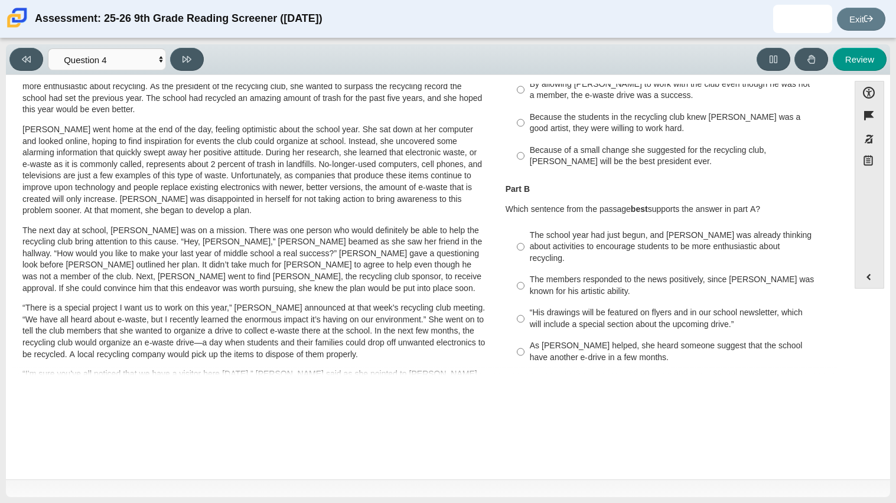
click at [634, 252] on div "The school year had just begun, and [PERSON_NAME] was already thinking about ac…" at bounding box center [679, 247] width 298 height 35
click at [525, 252] on input "The school year had just begun, and [PERSON_NAME] was already thinking about ac…" at bounding box center [521, 247] width 8 height 45
radio input "true"
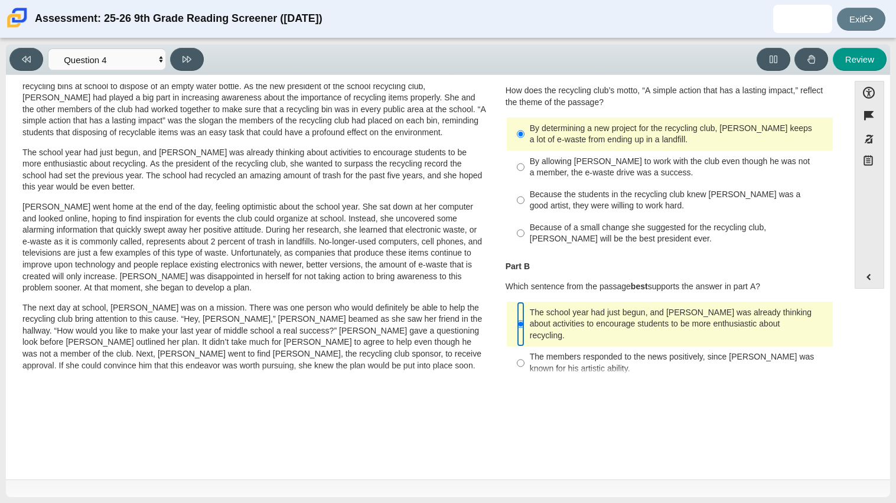
scroll to position [0, 0]
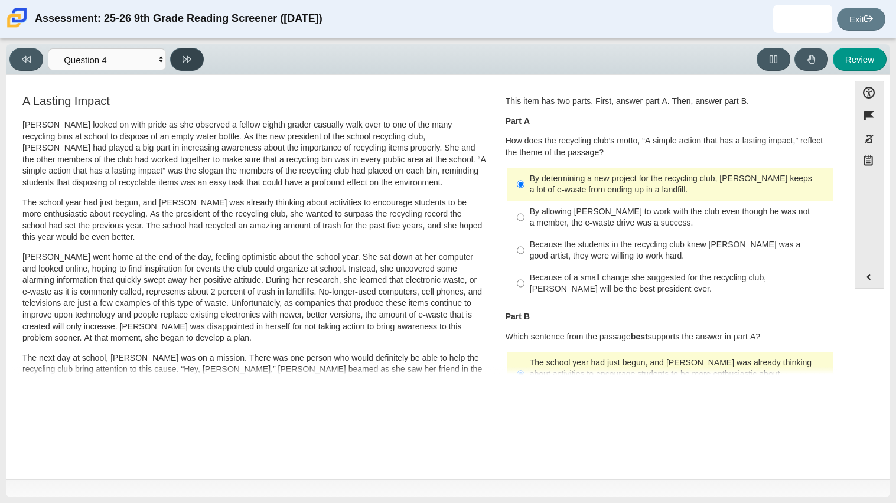
click at [179, 53] on button at bounding box center [187, 59] width 34 height 23
select select "e41f1a79-e29f-4095-8030-a53364015bed"
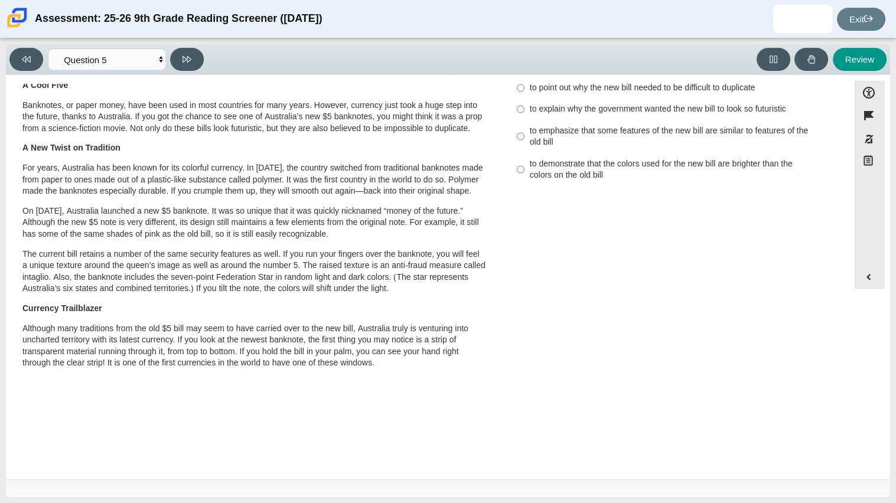
scroll to position [23, 0]
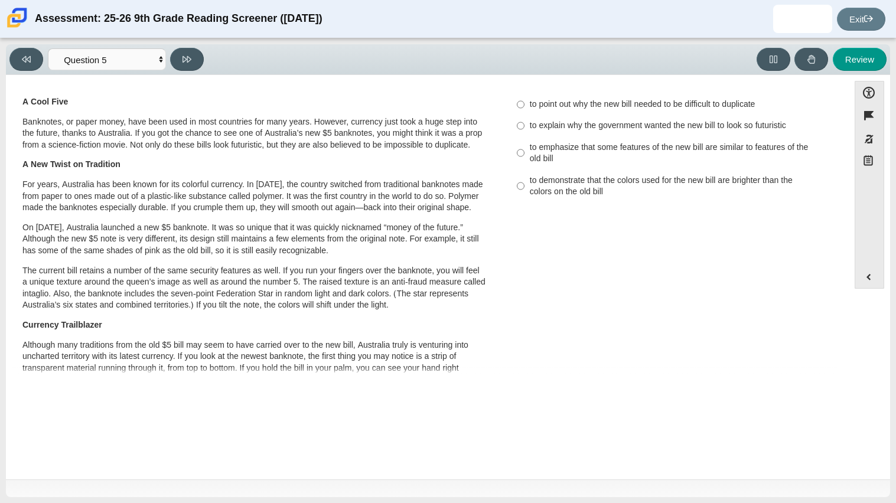
click at [617, 155] on div "to emphasize that some features of the new bill are similar to features of the …" at bounding box center [679, 153] width 298 height 23
click at [525, 155] on input "to emphasize that some features of the new bill are similar to features of the …" at bounding box center [521, 152] width 8 height 33
radio input "true"
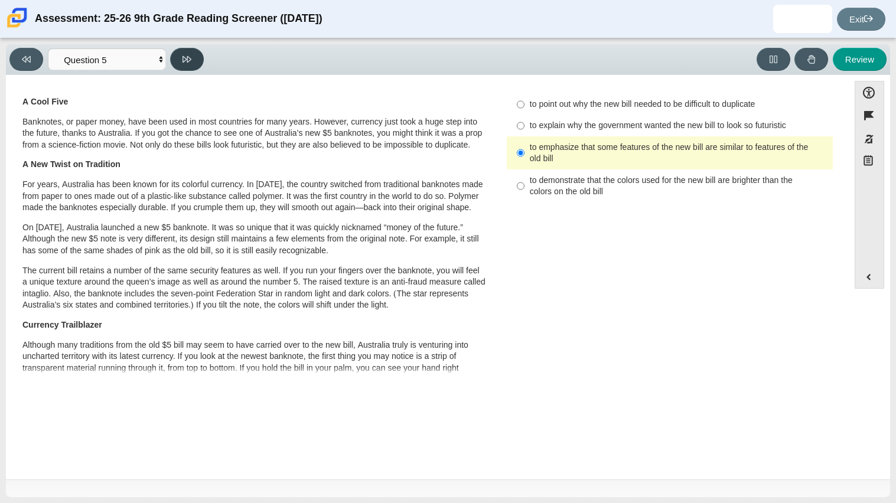
click at [192, 57] on button at bounding box center [187, 59] width 34 height 23
select select "69146e31-7b3d-4a3e-9ce6-f30c24342ae0"
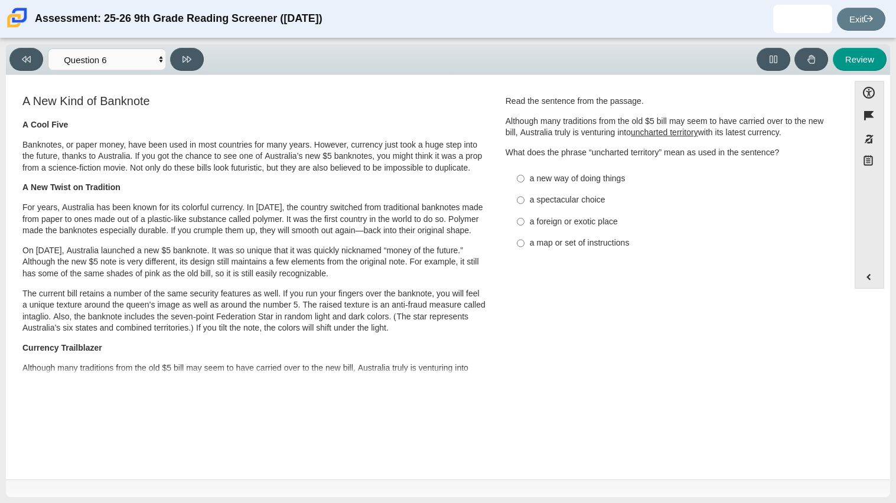
click at [583, 227] on div "a foreign or exotic place" at bounding box center [679, 222] width 298 height 12
click at [525, 227] on input "a foreign or exotic place a foreign or exotic place" at bounding box center [521, 221] width 8 height 21
radio input "true"
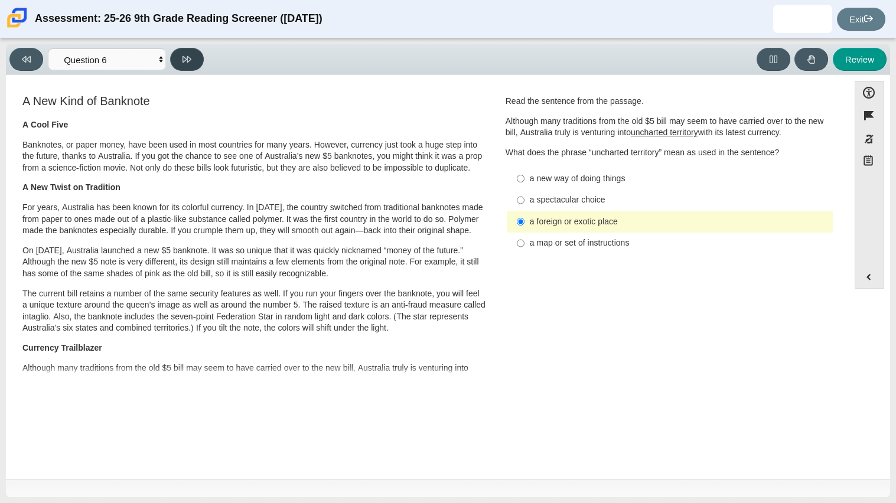
click at [200, 64] on button at bounding box center [187, 59] width 34 height 23
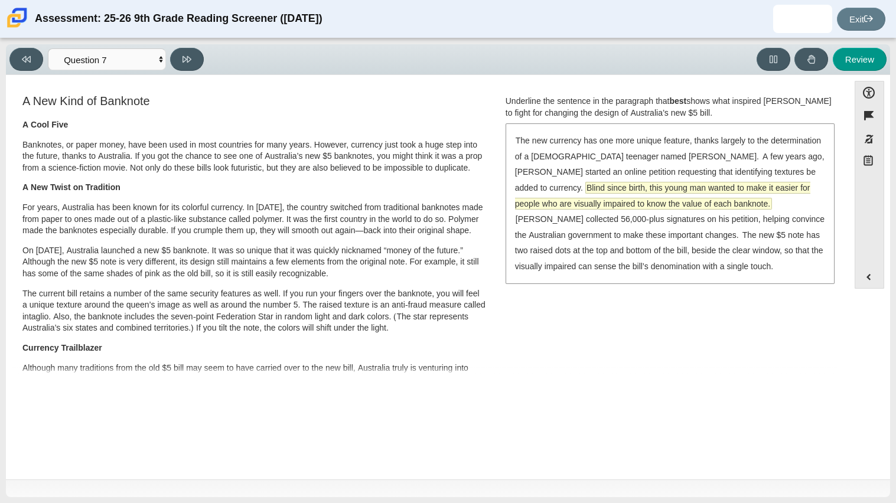
click at [770, 184] on span "Blind since birth, this young man wanted to make it easier for people who are v…" at bounding box center [662, 196] width 295 height 27
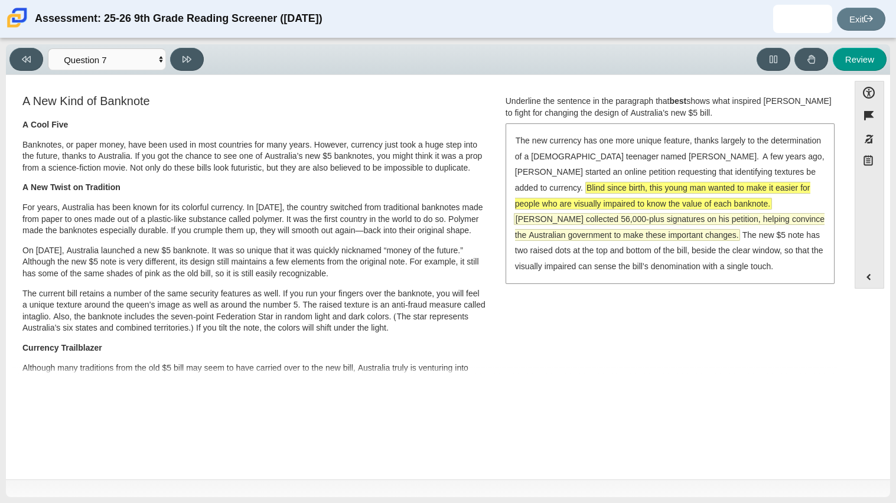
click at [751, 214] on span "[PERSON_NAME] collected 56,000-plus signatures on his petition, helping convinc…" at bounding box center [670, 227] width 310 height 27
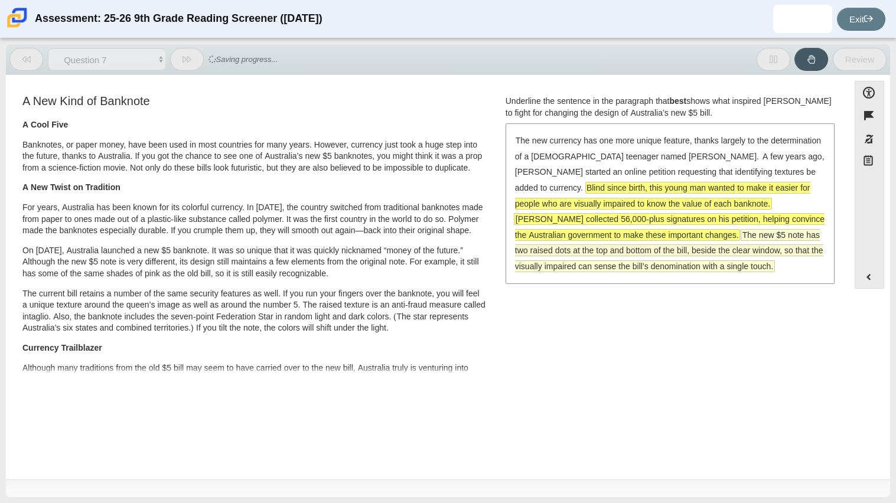
click at [721, 245] on span "The new $5 note has two raised dots at the top and bottom of the bill, beside t…" at bounding box center [669, 251] width 308 height 42
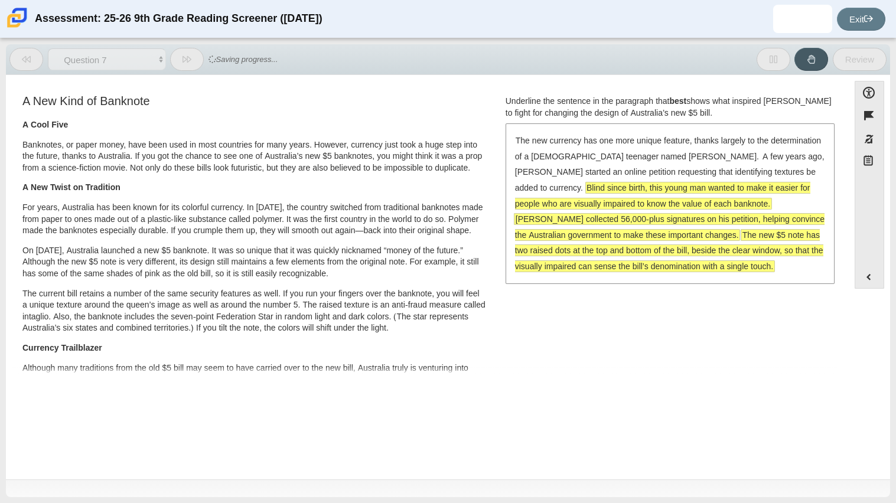
click at [721, 245] on span "The new $5 note has two raised dots at the top and bottom of the bill, beside t…" at bounding box center [669, 251] width 308 height 42
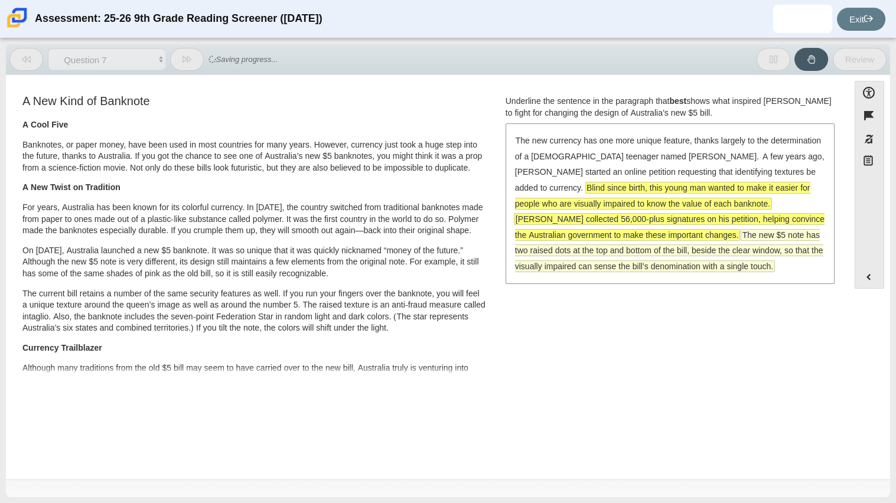
click at [713, 245] on span "The new $5 note has two raised dots at the top and bottom of the bill, beside t…" at bounding box center [669, 251] width 308 height 42
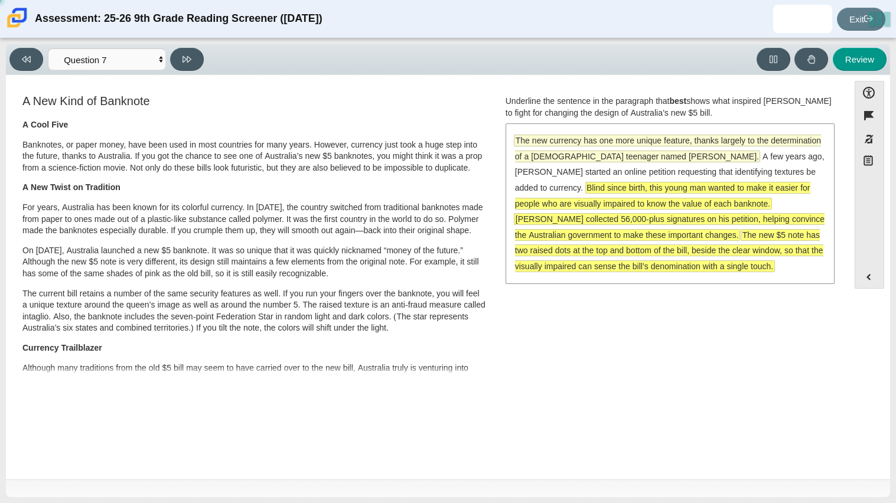
click at [665, 152] on span "The new currency has one more unique feature, thanks largely to the determinati…" at bounding box center [668, 148] width 306 height 27
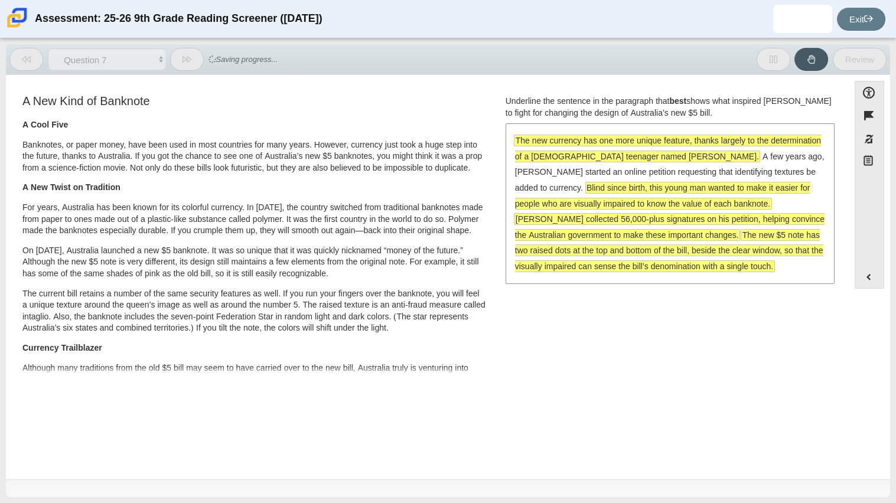
click at [672, 165] on div "The new currency has one more unique feature, thanks largely to the determinati…" at bounding box center [670, 204] width 327 height 158
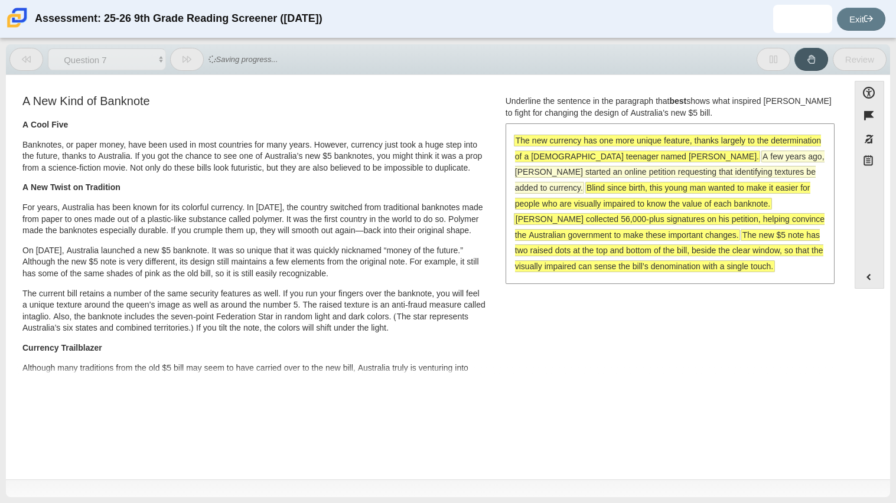
click at [670, 172] on span "A few years ago, [PERSON_NAME] started an online petition requesting that ident…" at bounding box center [670, 172] width 310 height 42
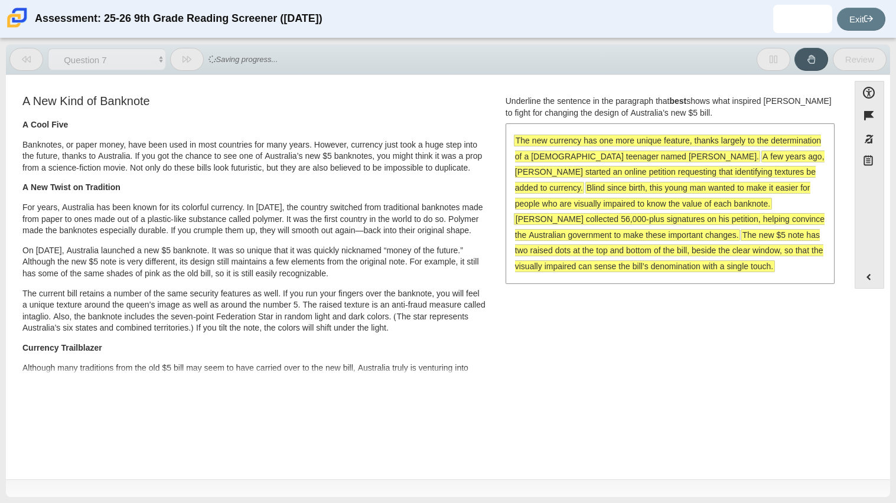
click at [670, 172] on span "A few years ago, [PERSON_NAME] started an online petition requesting that ident…" at bounding box center [670, 172] width 310 height 42
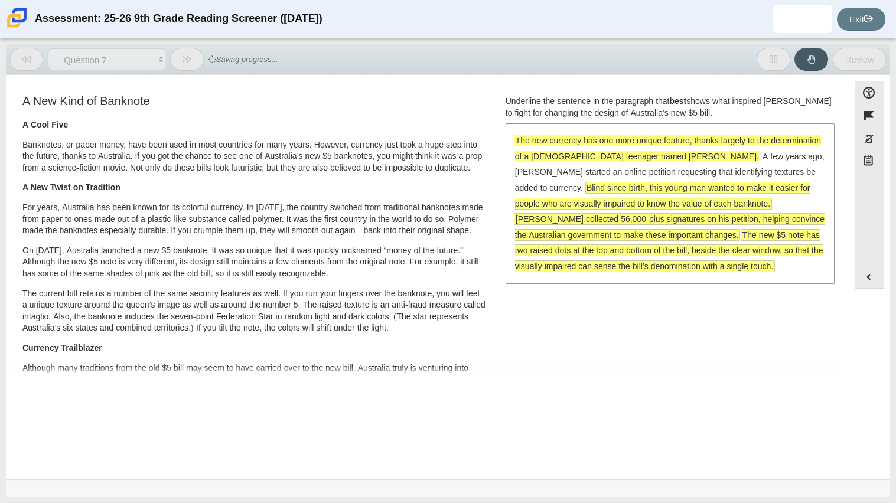
click at [633, 135] on span "The new currency has one more unique feature, thanks largely to the determinati…" at bounding box center [667, 149] width 307 height 28
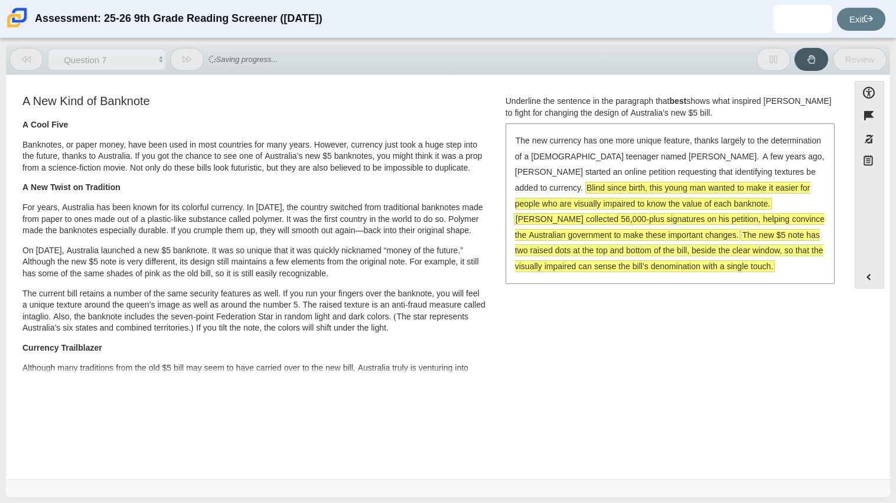
click at [802, 183] on span "Blind since birth, this young man wanted to make it easier for people who are v…" at bounding box center [662, 196] width 295 height 27
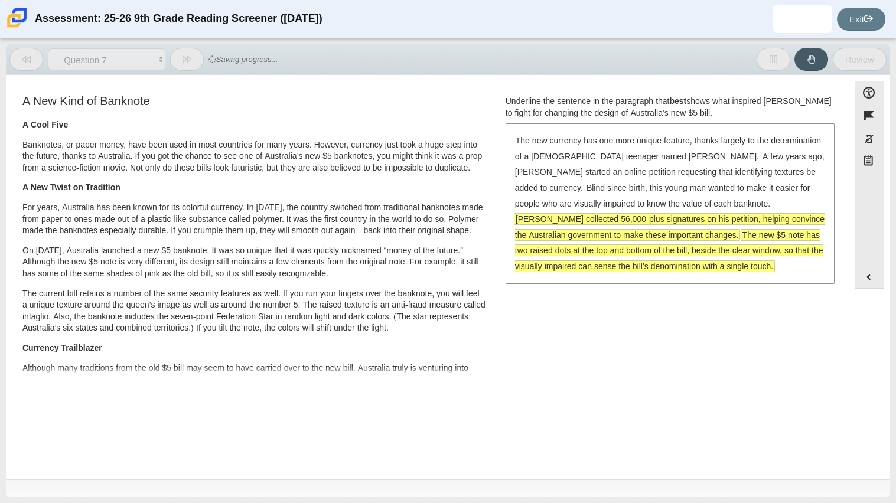
click at [757, 227] on div "The new currency has one more unique feature, thanks largely to the determinati…" at bounding box center [670, 204] width 327 height 158
click at [728, 249] on span "The new $5 note has two raised dots at the top and bottom of the bill, beside t…" at bounding box center [669, 251] width 308 height 42
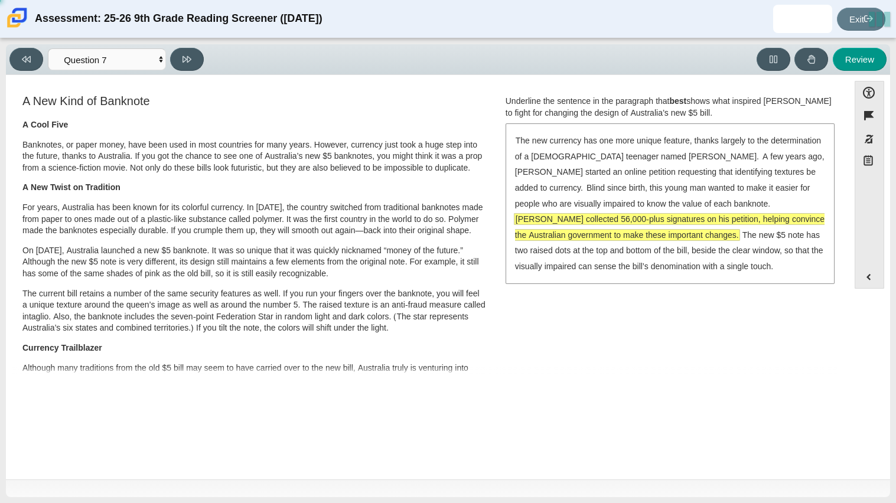
click at [733, 214] on span "[PERSON_NAME] collected 56,000-plus signatures on his petition, helping convinc…" at bounding box center [670, 227] width 310 height 27
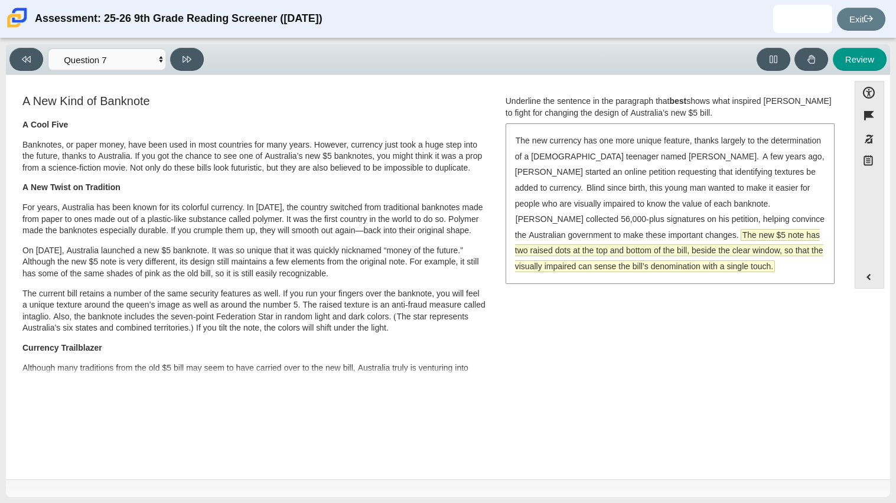
click at [694, 253] on span "The new $5 note has two raised dots at the top and bottom of the bill, beside t…" at bounding box center [669, 251] width 308 height 42
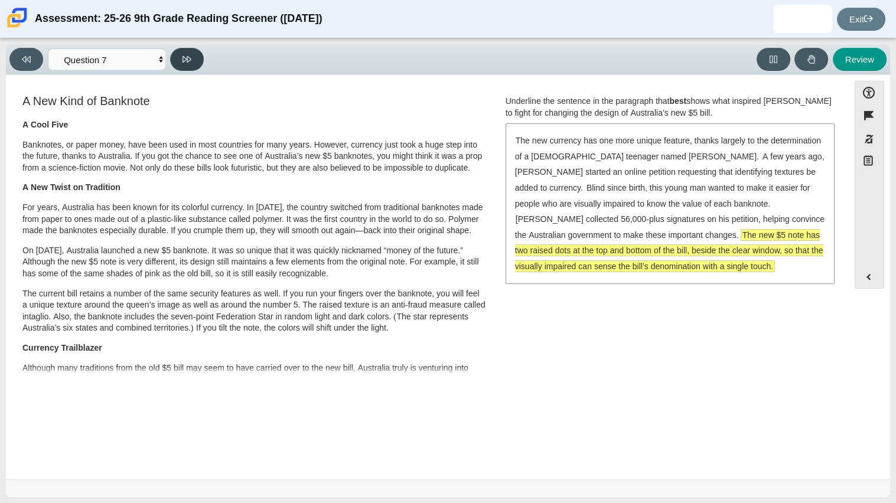
click at [180, 67] on button at bounding box center [187, 59] width 34 height 23
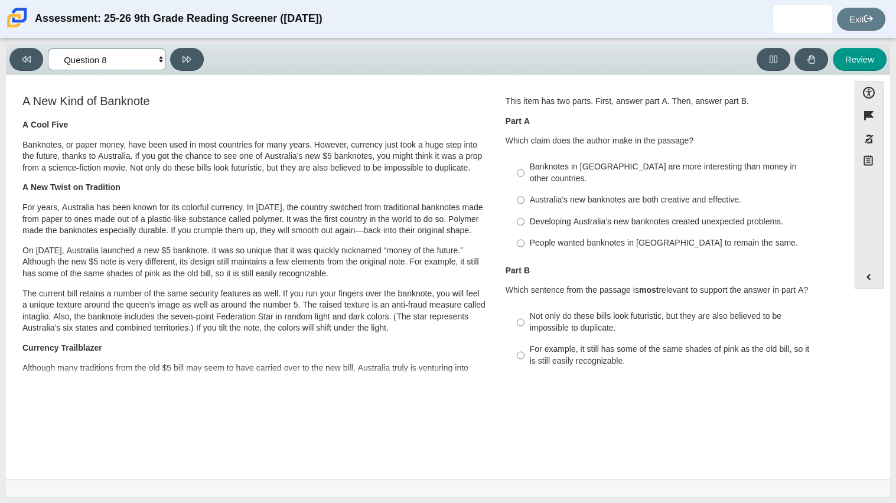
click at [139, 53] on select "Questions Question 1 Question 2 Question 3 Question 4 Question 5 Question 6 Que…" at bounding box center [107, 59] width 118 height 22
click at [140, 55] on select "Questions Question 1 Question 2 Question 3 Question 4 Question 5 Question 6 Que…" at bounding box center [107, 59] width 118 height 22
click at [150, 63] on select "Questions Question 1 Question 2 Question 3 Question 4 Question 5 Question 6 Que…" at bounding box center [107, 59] width 118 height 22
click at [48, 48] on select "Questions Question 1 Question 2 Question 3 Question 4 Question 5 Question 6 Que…" at bounding box center [107, 59] width 118 height 22
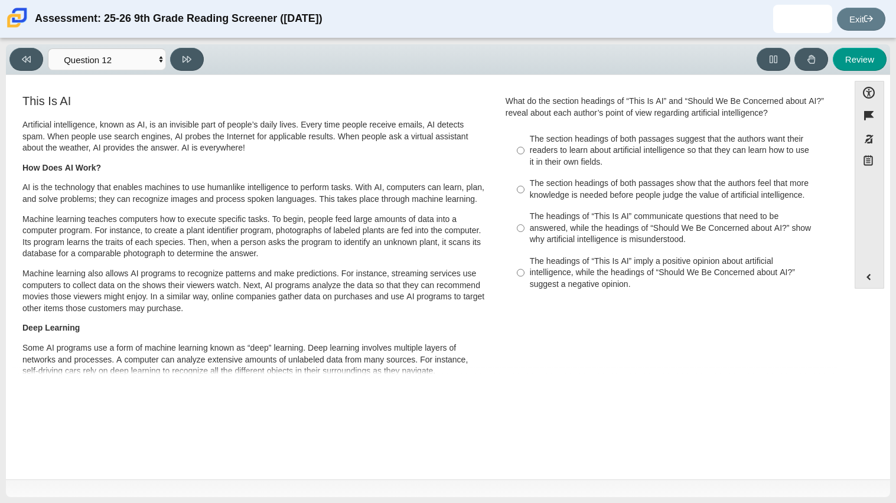
click at [128, 76] on div "Accessibility options Close Color scheme Font size Zoom Change the background a…" at bounding box center [448, 277] width 885 height 405
click at [126, 71] on div "Viewing Question 12 of 12 in Pacing Mode Questions Question 1 Question 2 Questi…" at bounding box center [448, 59] width 885 height 31
click at [126, 69] on select "Questions Question 1 Question 2 Question 3 Question 4 Question 5 Question 6 Que…" at bounding box center [107, 59] width 118 height 22
select select "ea8338c2-a6a3-418e-a305-2b963b54a290"
click at [48, 48] on select "Questions Question 1 Question 2 Question 3 Question 4 Question 5 Question 6 Que…" at bounding box center [107, 59] width 118 height 22
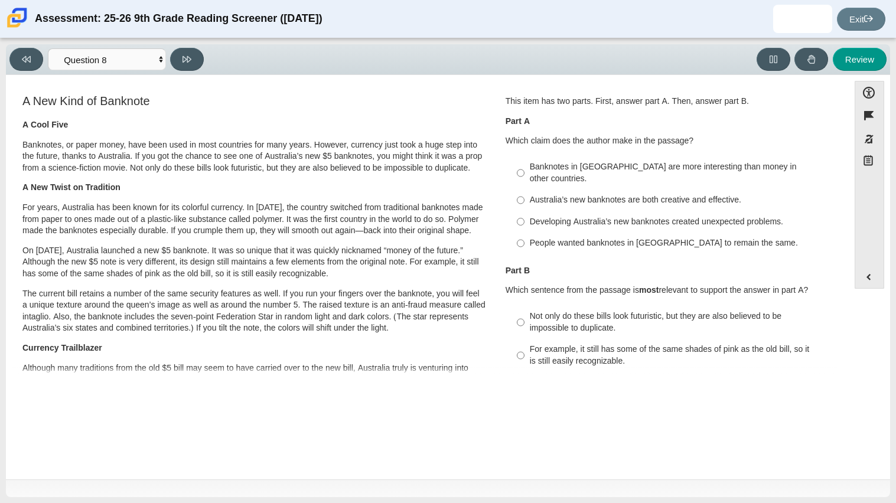
click at [600, 194] on div "Australia’s new banknotes are both creative and effective." at bounding box center [679, 200] width 298 height 12
click at [525, 190] on input "Australia’s new banknotes are both creative and effective. Australia’s new bank…" at bounding box center [521, 200] width 8 height 21
radio input "true"
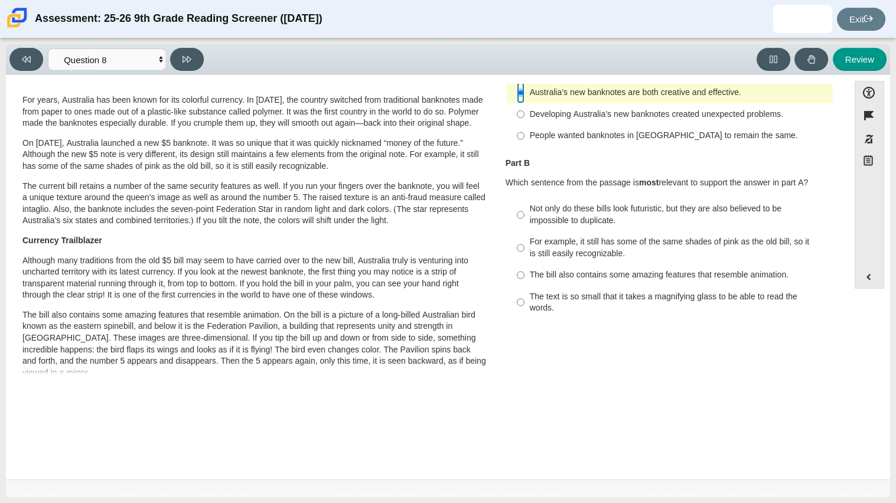
scroll to position [112, 0]
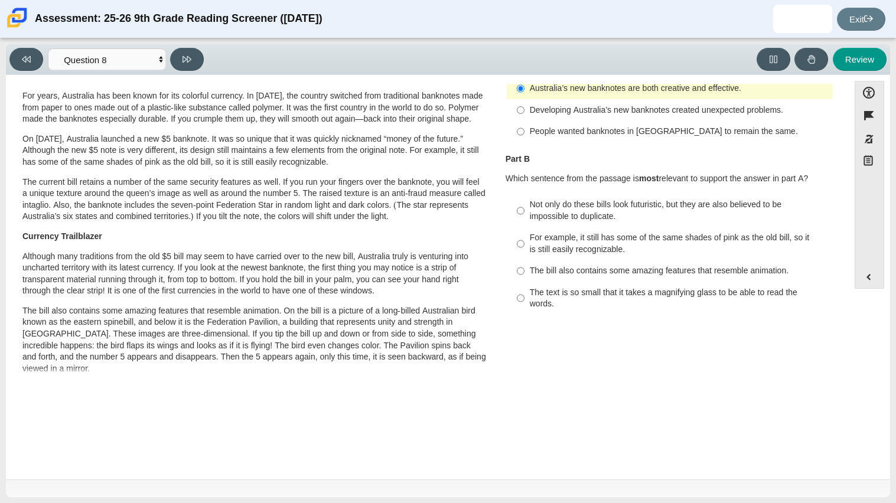
click at [637, 265] on div "The bill also contains some amazing features that resemble animation." at bounding box center [679, 271] width 298 height 12
click at [525, 262] on input "The bill also contains some amazing features that resemble animation. The bill …" at bounding box center [521, 271] width 8 height 21
radio input "true"
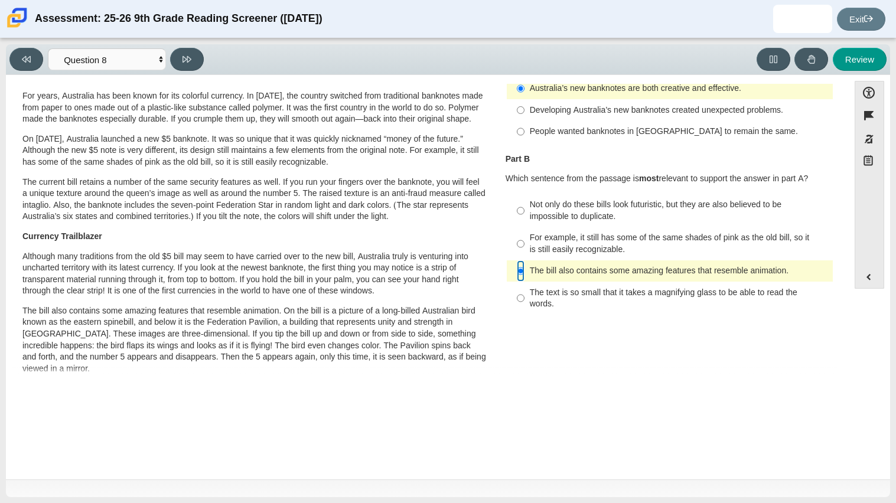
scroll to position [0, 0]
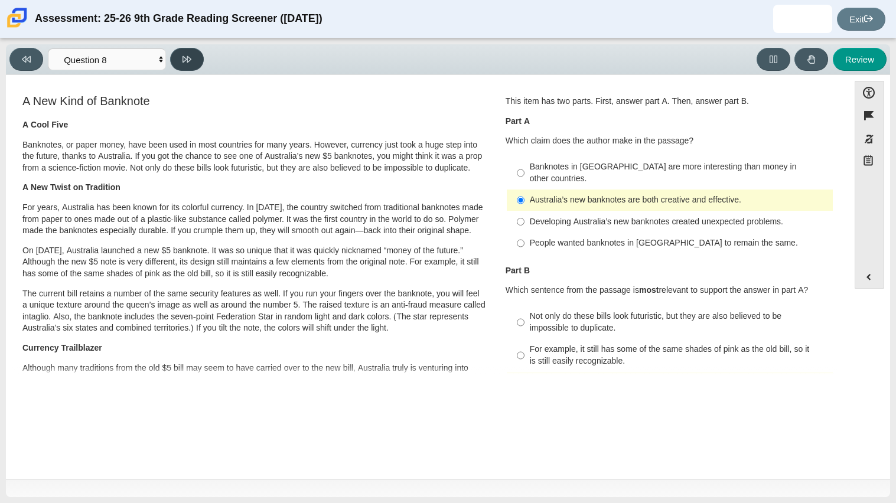
click at [194, 54] on button at bounding box center [187, 59] width 34 height 23
select select "89f058d6-b15c-4ef5-a4b3-fdaffb8868b6"
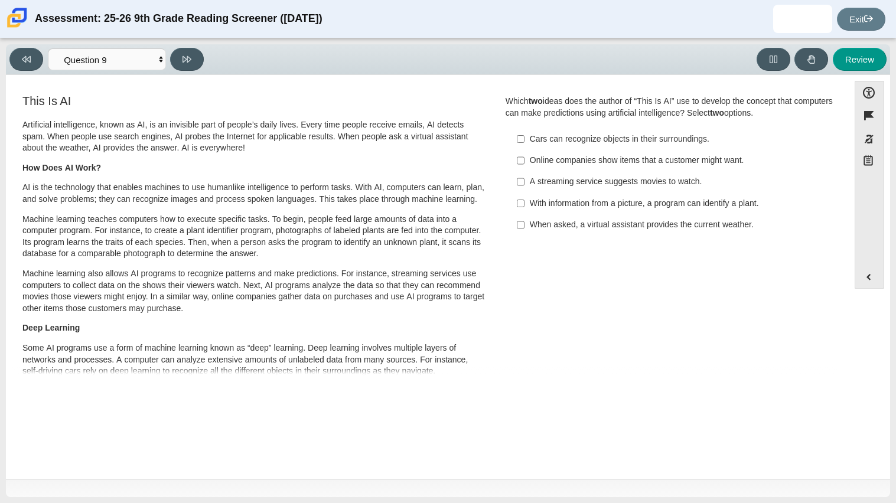
click at [597, 231] on label "When asked, a virtual assistant provides the current weather. When asked, a vir…" at bounding box center [671, 224] width 324 height 21
click at [525, 231] on input "When asked, a virtual assistant provides the current weather. When asked, a vir…" at bounding box center [521, 224] width 8 height 21
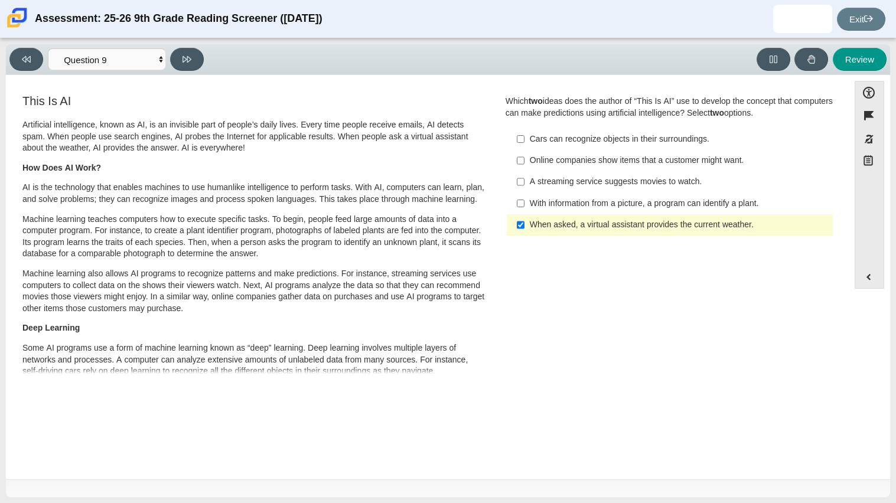
click at [604, 225] on div "When asked, a virtual assistant provides the current weather." at bounding box center [679, 225] width 298 height 12
click at [525, 225] on input "When asked, a virtual assistant provides the current weather. When asked, a vir…" at bounding box center [521, 224] width 8 height 21
checkbox input "false"
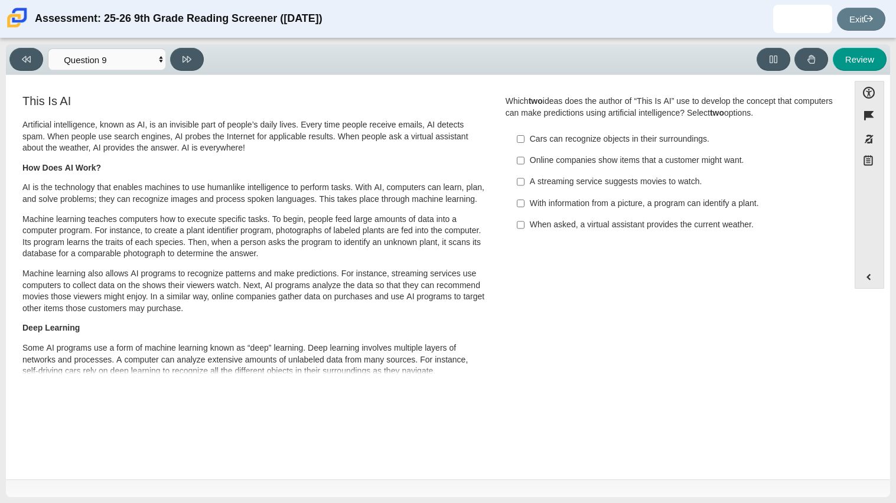
click at [691, 205] on div "With information from a picture, a program can identify a plant." at bounding box center [679, 204] width 298 height 12
click at [525, 205] on input "With information from a picture, a program can identify a plant. With informati…" at bounding box center [521, 203] width 8 height 21
checkbox input "true"
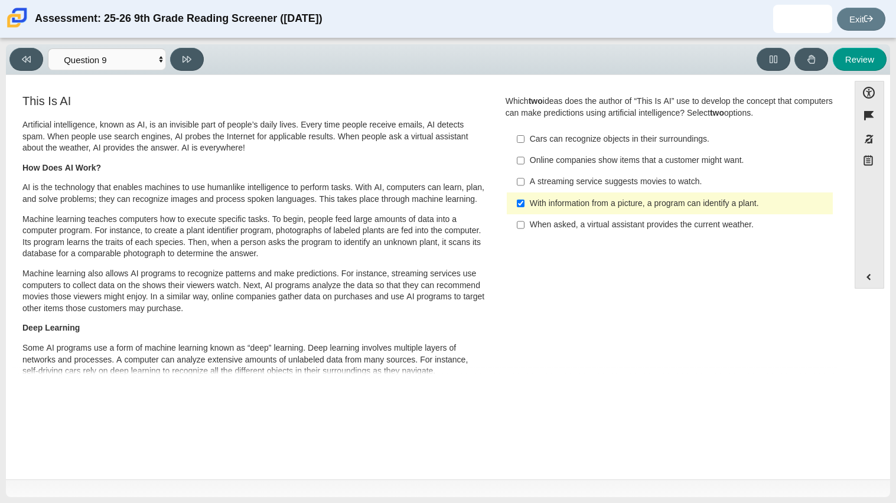
click at [664, 176] on div "A streaming service suggests movies to watch." at bounding box center [679, 182] width 298 height 12
click at [525, 176] on input "A streaming service suggests movies to watch. A streaming service suggests movi…" at bounding box center [521, 181] width 8 height 21
checkbox input "true"
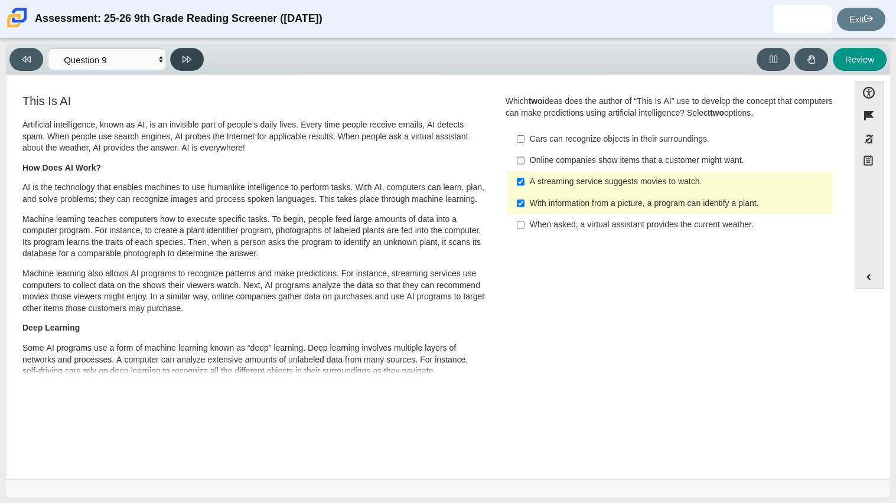
click at [184, 56] on icon at bounding box center [187, 59] width 9 height 6
select select "cdf3c14e-a918-44d1-9b63-3db0fa81641e"
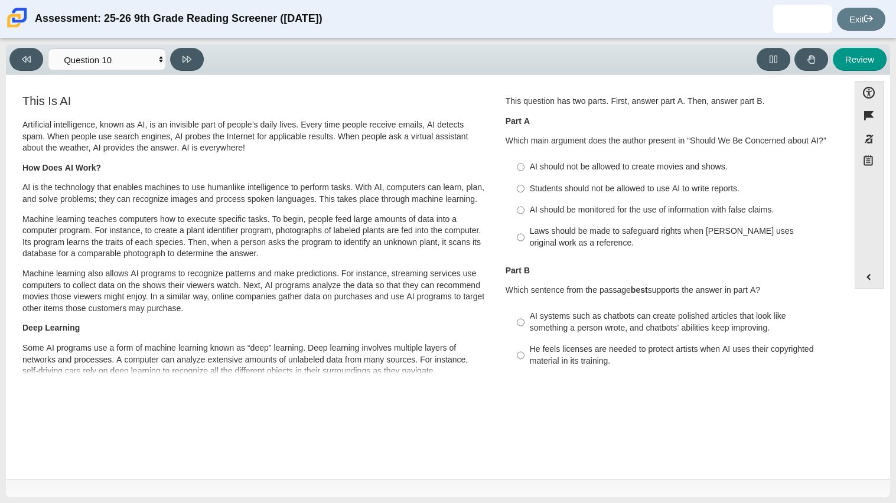
click at [617, 235] on div "Laws should be made to safeguard rights when [PERSON_NAME] uses original work a…" at bounding box center [679, 237] width 298 height 23
click at [525, 235] on input "Laws should be made to safeguard rights when [PERSON_NAME] uses original work a…" at bounding box center [521, 237] width 8 height 33
radio input "true"
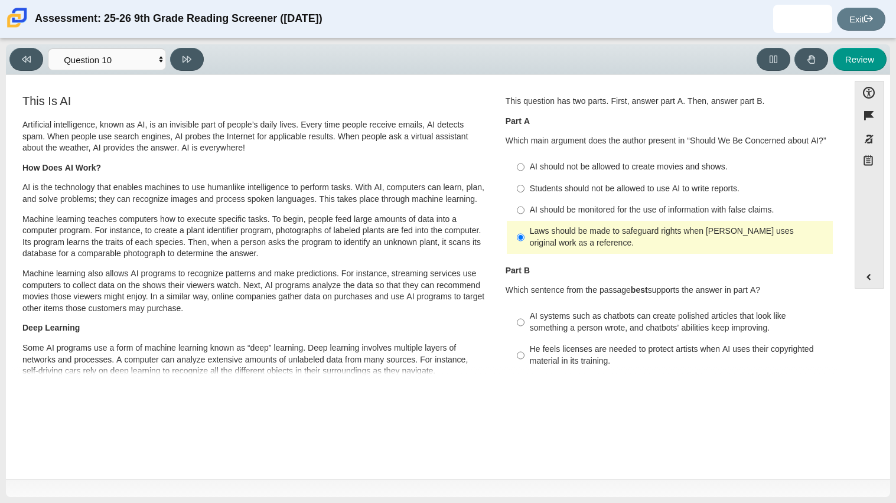
click at [648, 330] on div "AI systems such as chatbots can create polished articles that look like somethi…" at bounding box center [679, 322] width 298 height 23
click at [525, 330] on input "AI systems such as chatbots can create polished articles that look like somethi…" at bounding box center [521, 322] width 8 height 33
radio input "true"
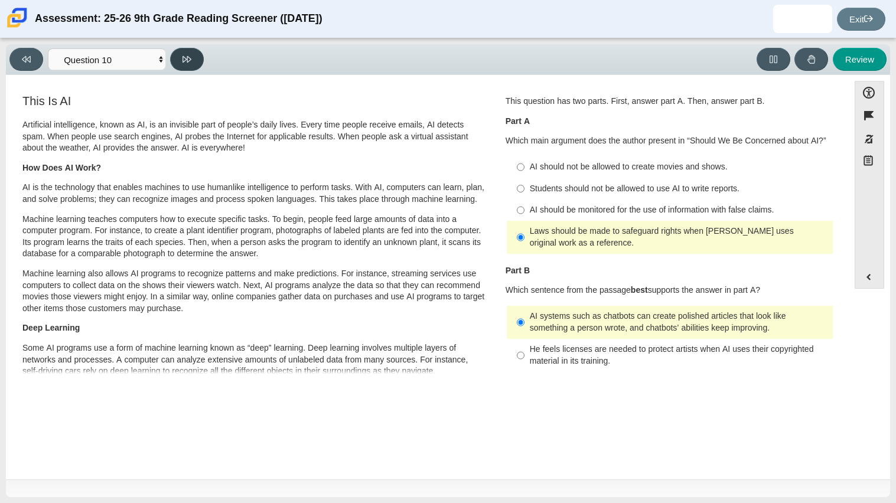
click at [194, 69] on button at bounding box center [187, 59] width 34 height 23
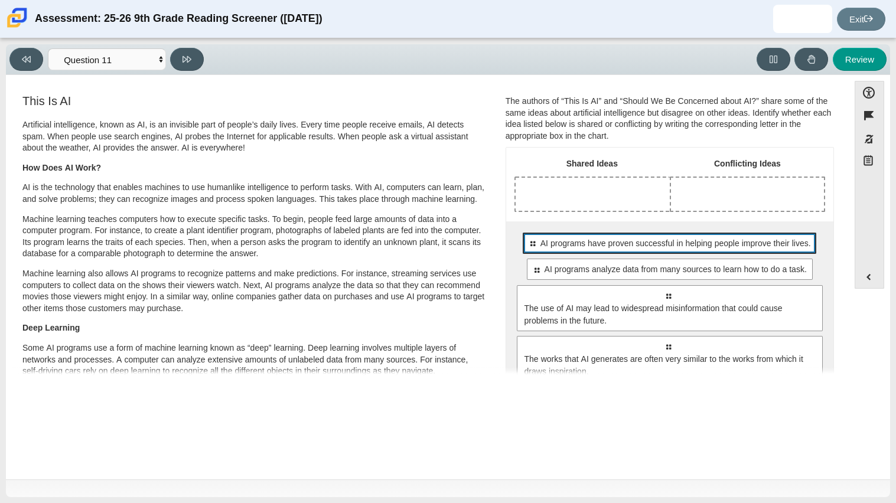
click at [670, 253] on div "Select to move response to a response input area. AI programs have proven succe…" at bounding box center [670, 243] width 294 height 21
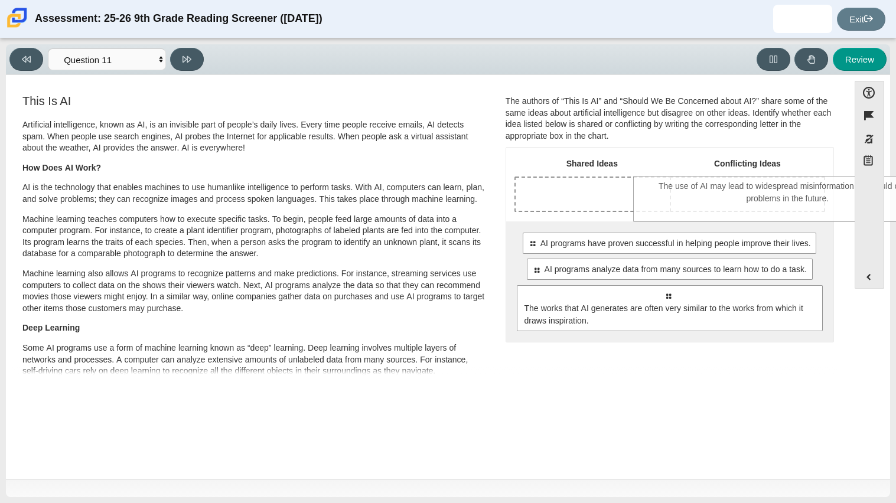
drag, startPoint x: 599, startPoint y: 324, endPoint x: 718, endPoint y: 210, distance: 165.1
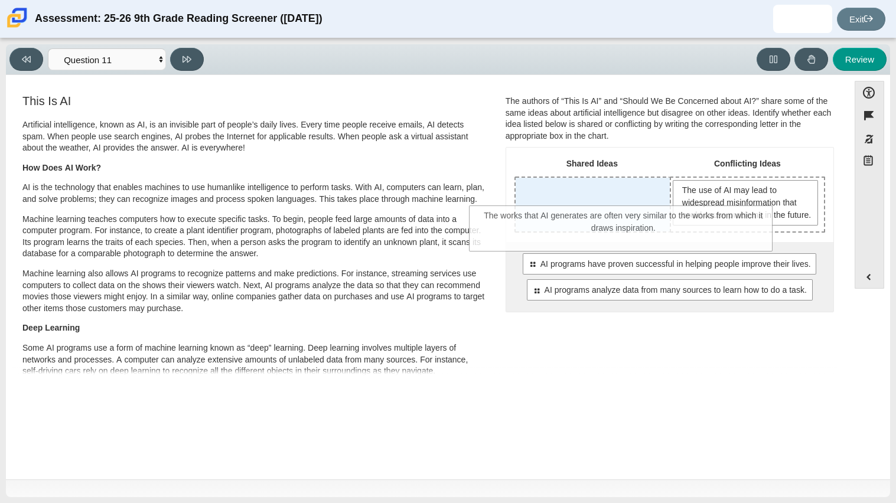
drag, startPoint x: 619, startPoint y: 346, endPoint x: 574, endPoint y: 233, distance: 121.2
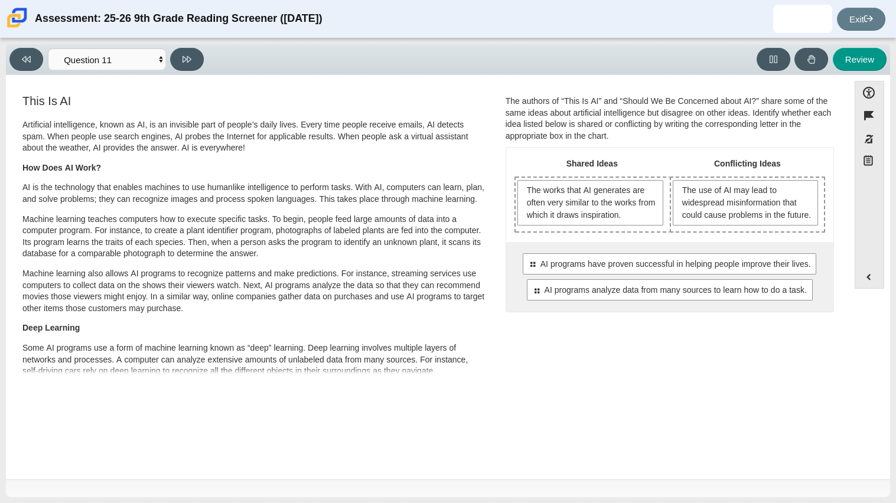
drag, startPoint x: 619, startPoint y: 286, endPoint x: 583, endPoint y: 249, distance: 51.0
click at [583, 249] on div "Shared Ideas Conflicting Ideas The works that AI generates are often very simil…" at bounding box center [669, 230] width 327 height 164
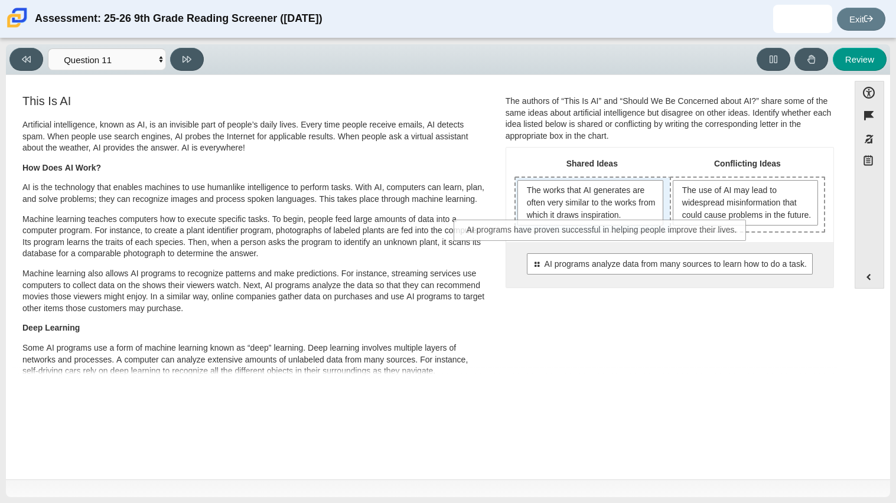
drag, startPoint x: 681, startPoint y: 278, endPoint x: 614, endPoint y: 232, distance: 80.8
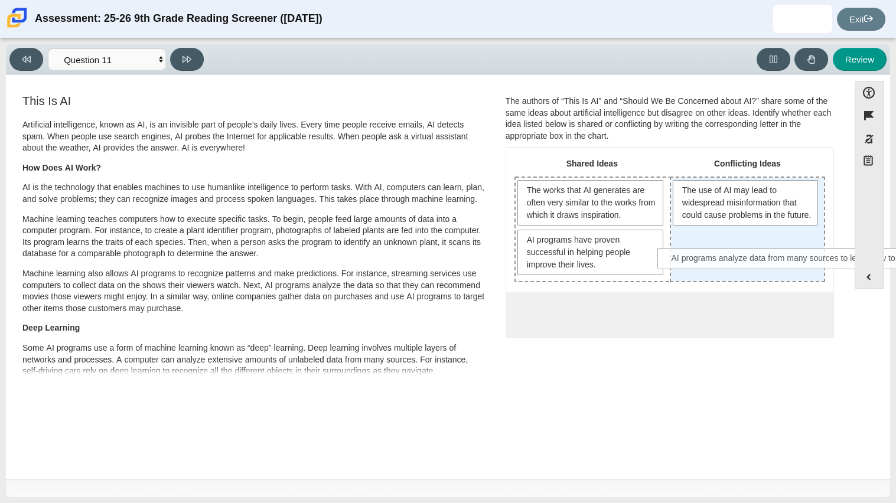
drag, startPoint x: 628, startPoint y: 310, endPoint x: 760, endPoint y: 256, distance: 142.3
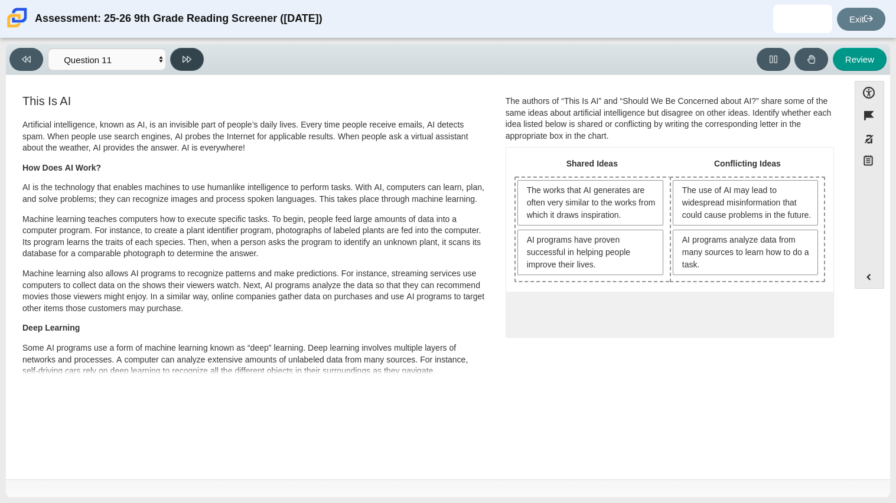
click at [186, 56] on icon at bounding box center [187, 59] width 9 height 9
select select "c3effed4-44ce-4a19-bd96-1787f34e9b4c"
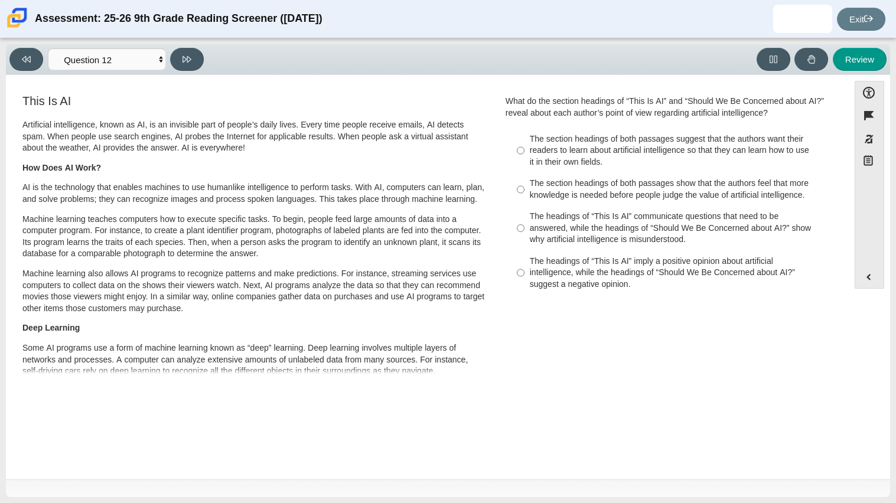
click at [596, 191] on div "The section headings of both passages show that the authors feel that more know…" at bounding box center [679, 189] width 298 height 23
click at [525, 191] on input "The section headings of both passages show that the authors feel that more know…" at bounding box center [521, 189] width 8 height 33
radio input "true"
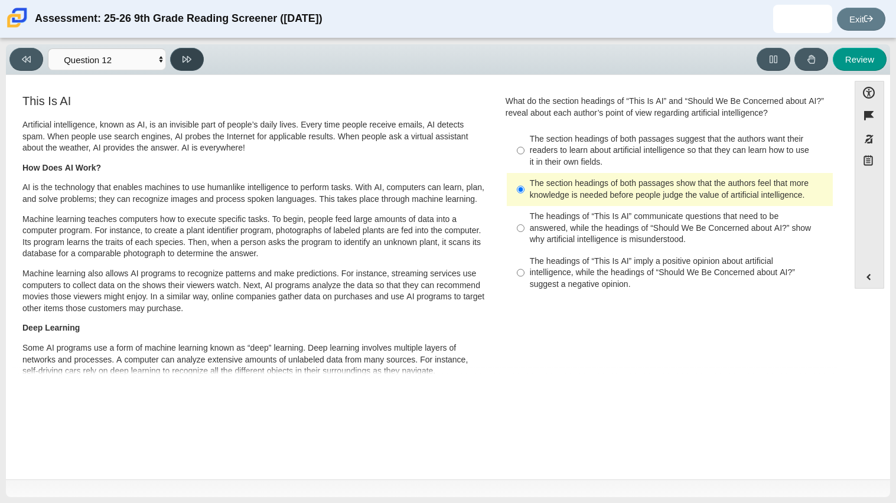
click at [187, 58] on icon at bounding box center [187, 59] width 9 height 6
select select "review"
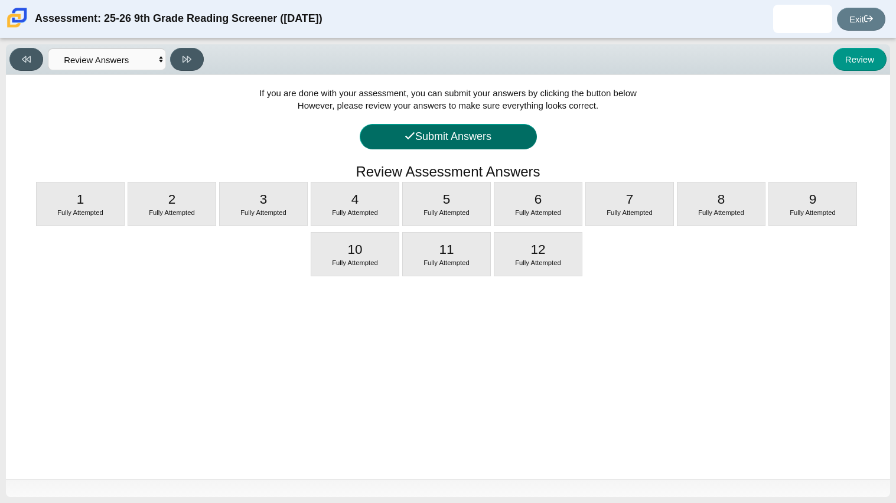
click at [399, 125] on button "Submit Answers" at bounding box center [448, 136] width 177 height 25
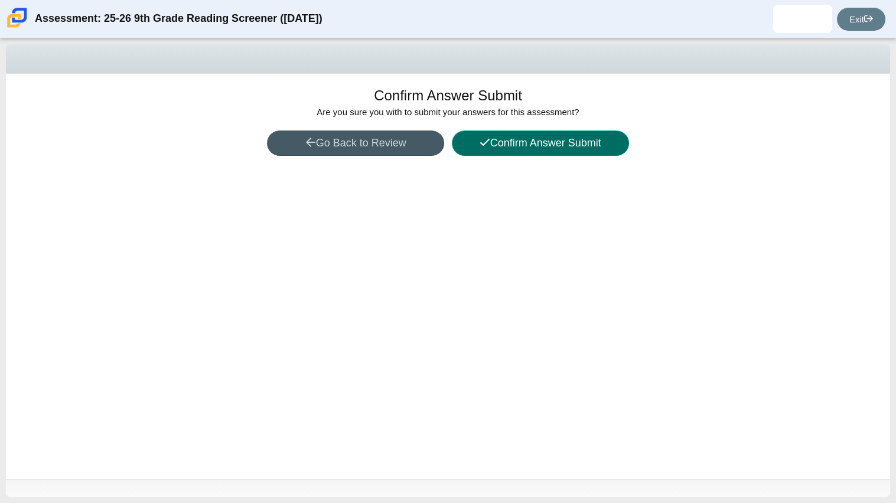
click at [546, 140] on button "Confirm Answer Submit" at bounding box center [540, 143] width 177 height 25
